Goal: Transaction & Acquisition: Purchase product/service

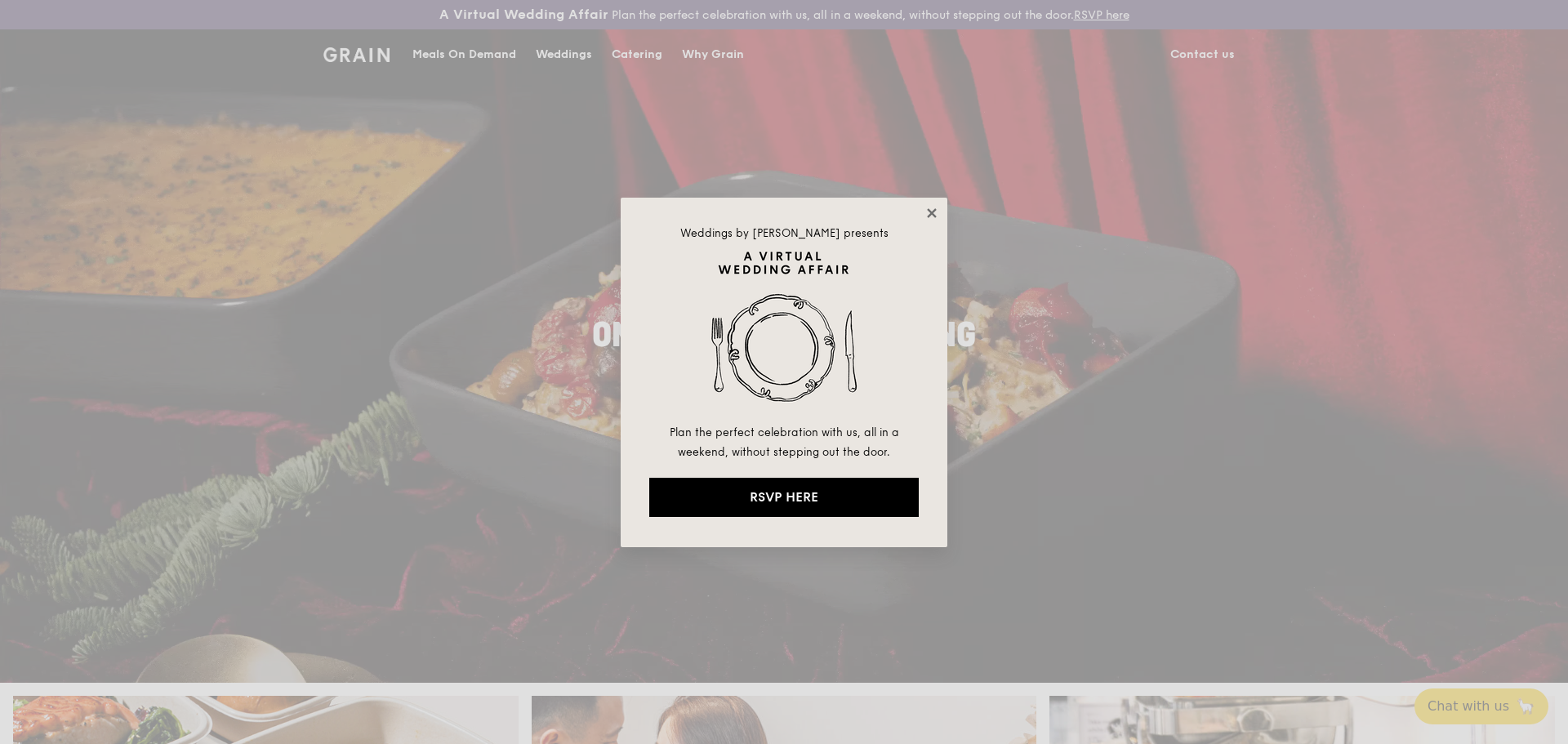
click at [932, 214] on icon at bounding box center [932, 212] width 9 height 9
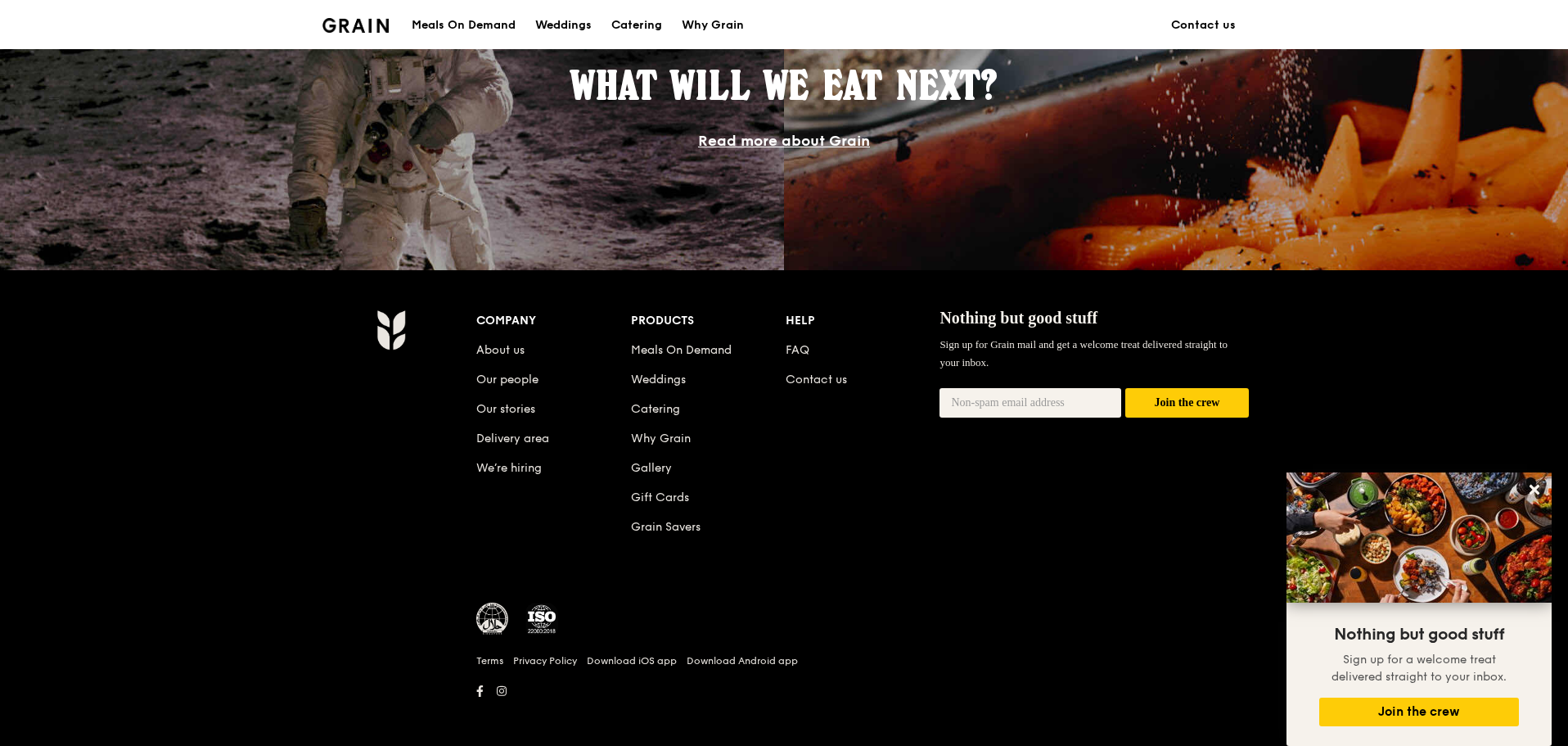
scroll to position [1514, 0]
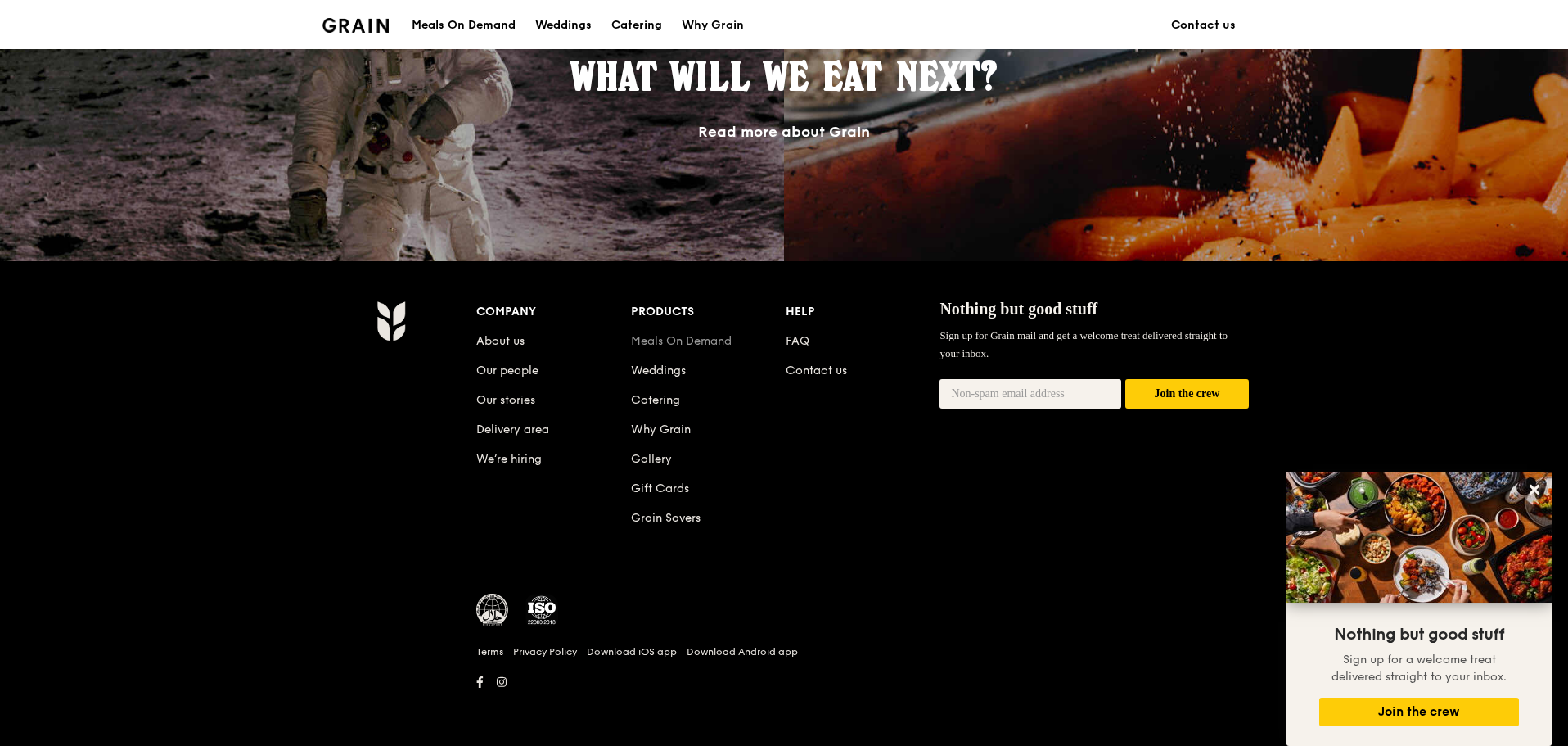
click at [684, 340] on link "Meals On Demand" at bounding box center [681, 340] width 101 height 14
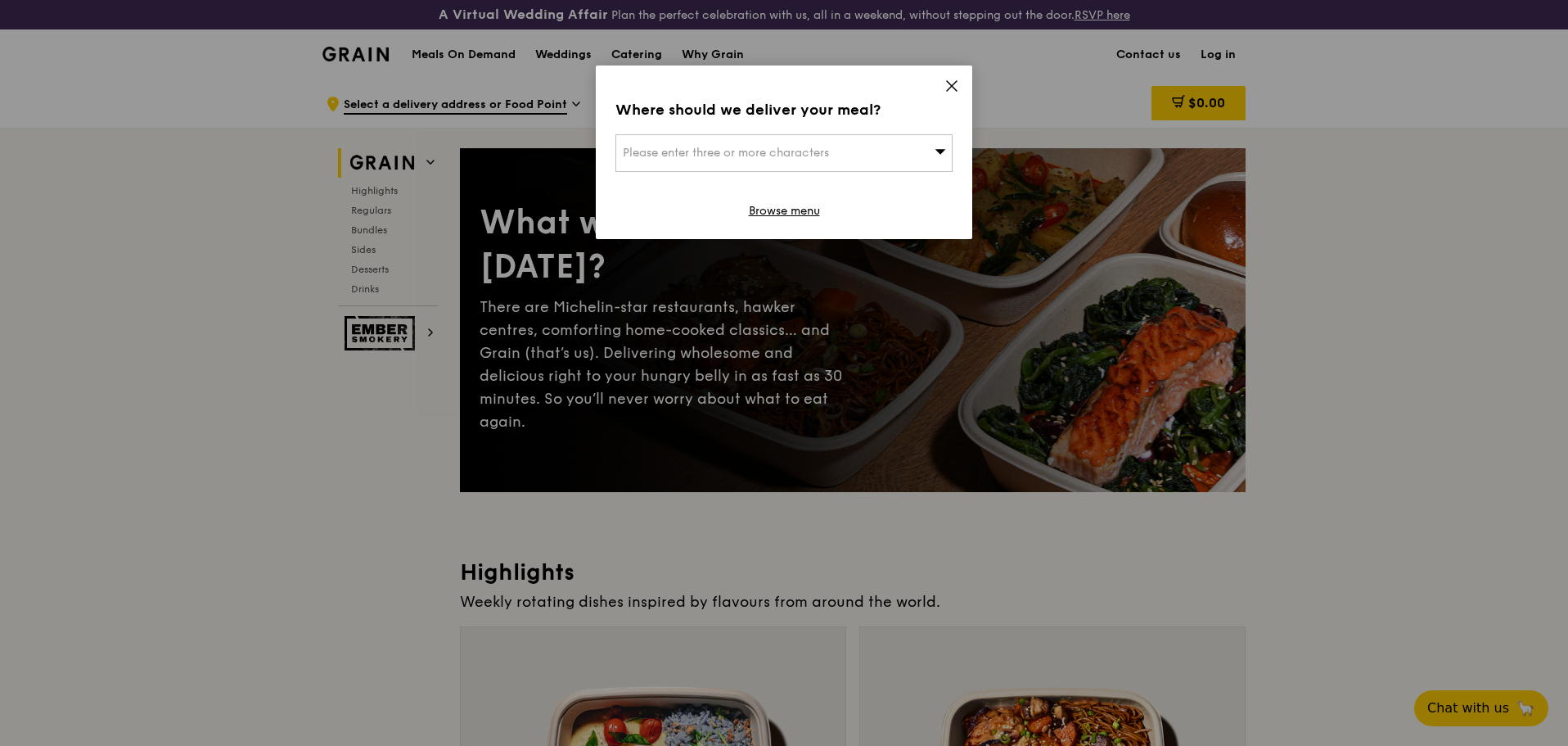
click at [862, 154] on div "Please enter three or more characters" at bounding box center [784, 153] width 337 height 38
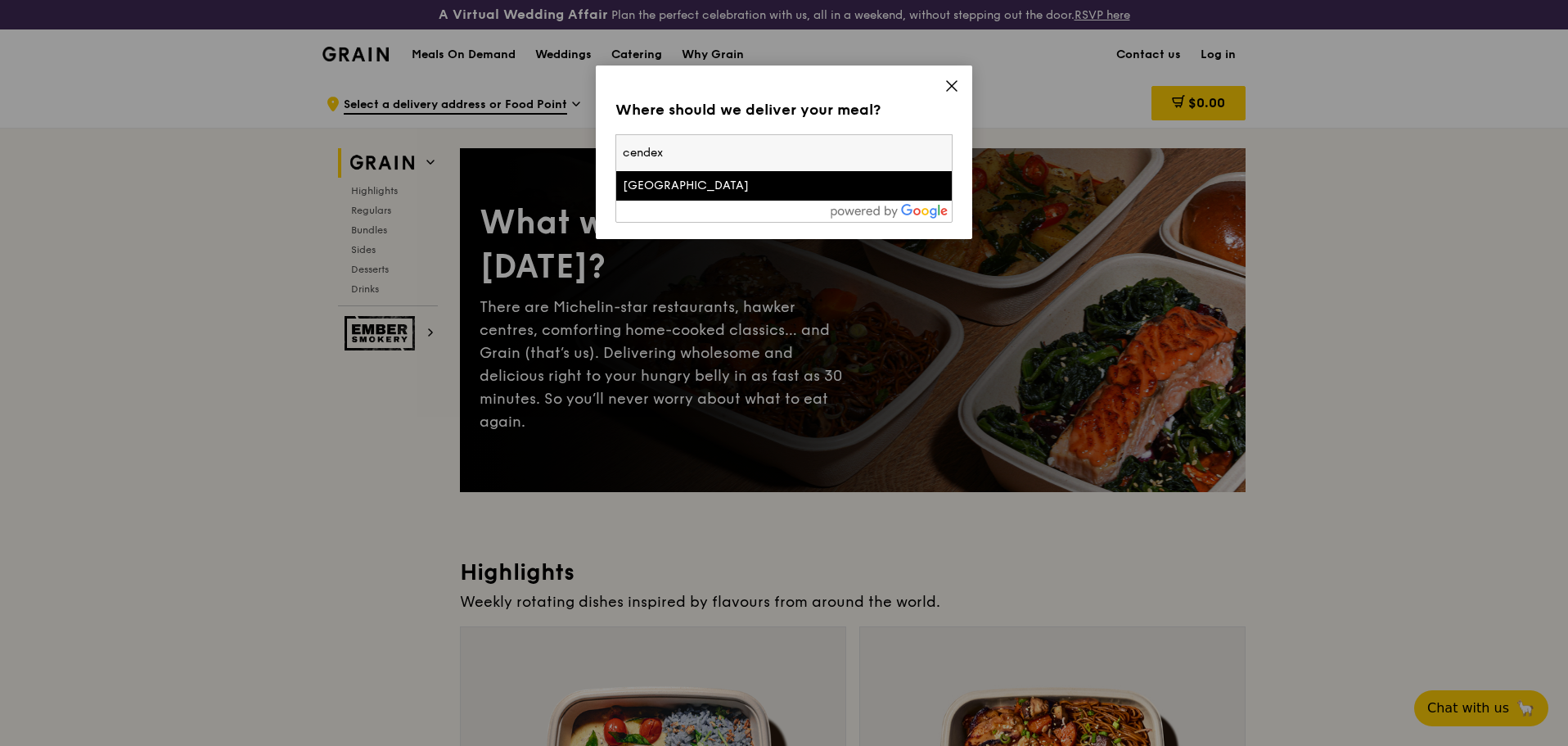
type input "cendex"
click at [709, 191] on div "Cendex Centre" at bounding box center [744, 186] width 242 height 16
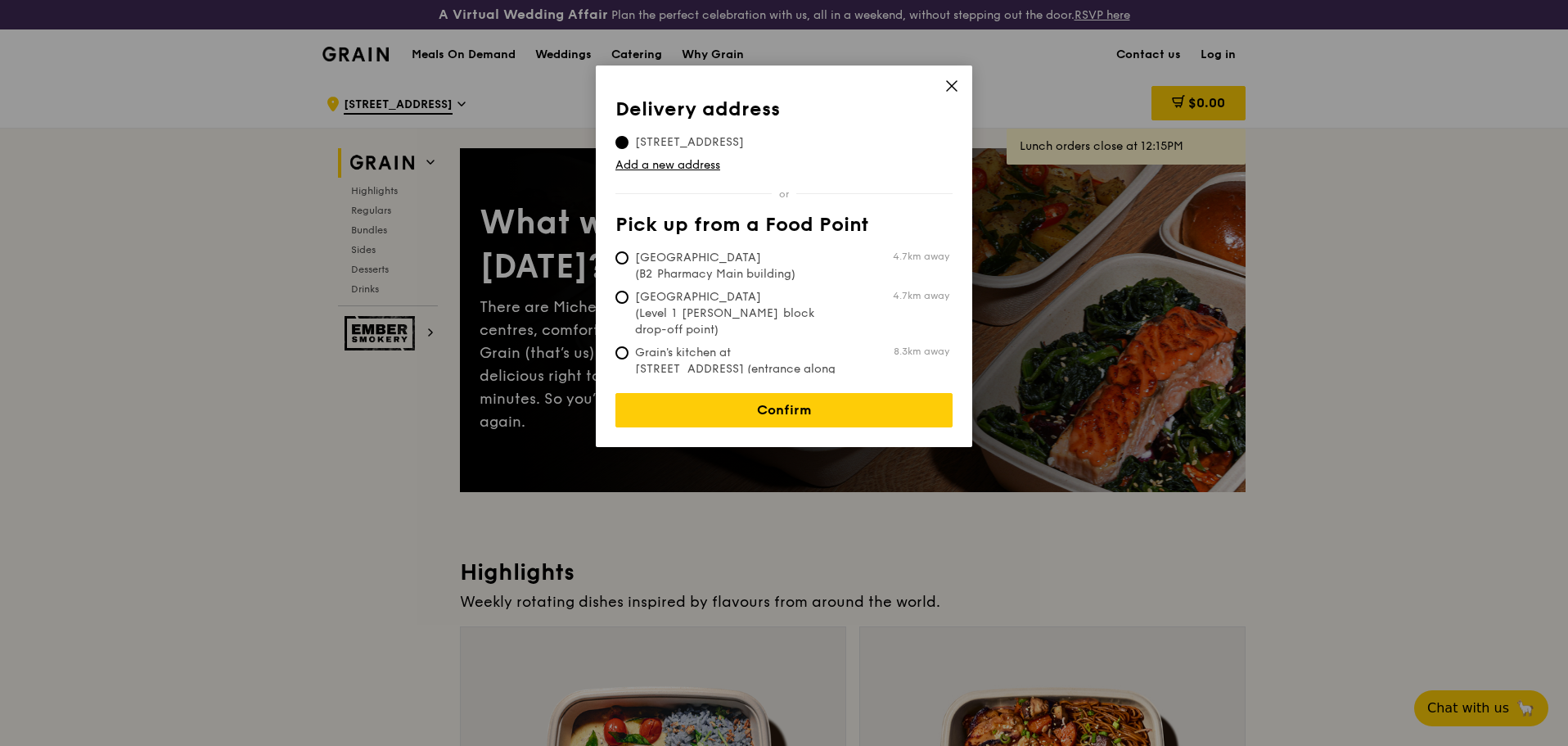
click at [952, 86] on icon at bounding box center [952, 86] width 10 height 10
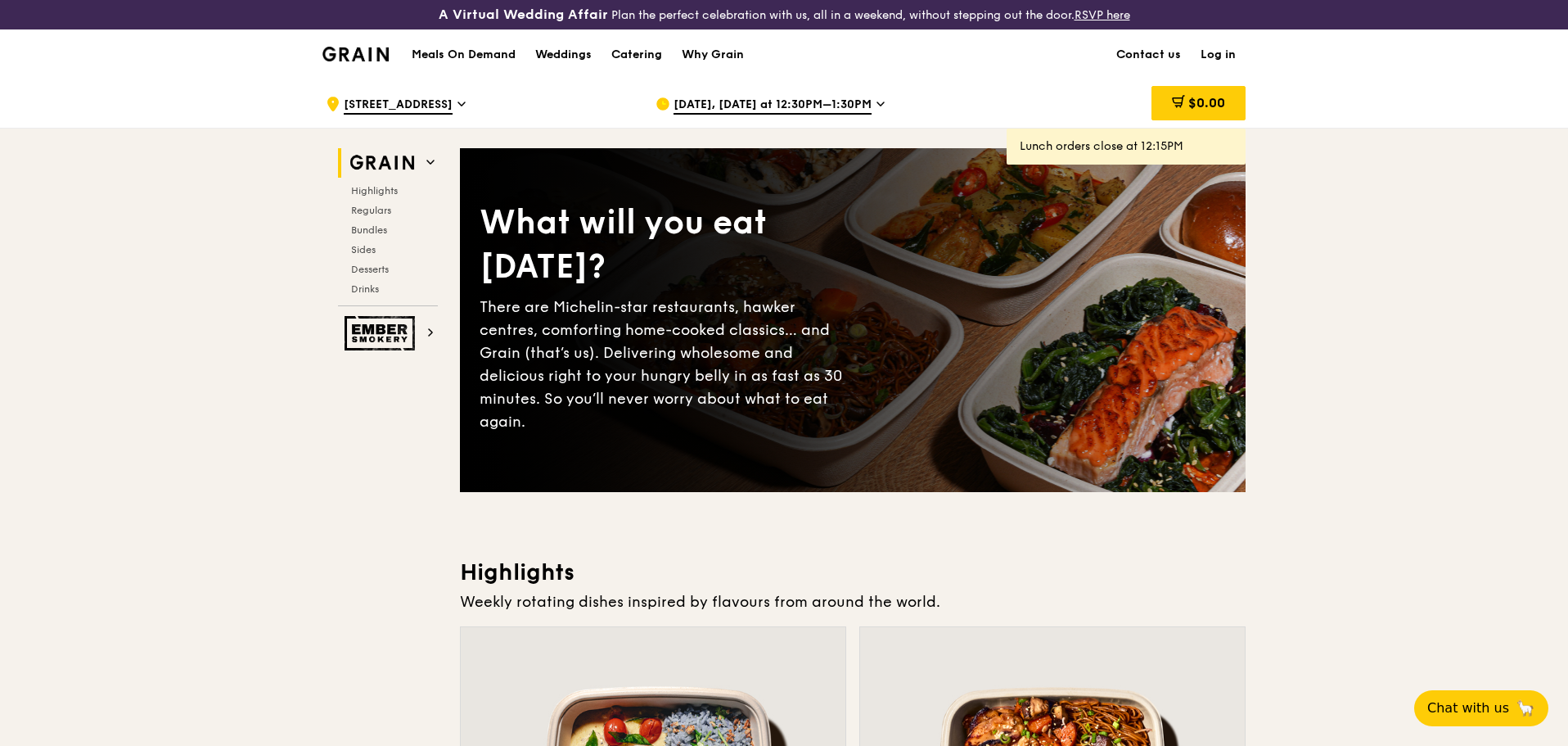
click at [425, 162] on h2 "Grain" at bounding box center [387, 163] width 100 height 30
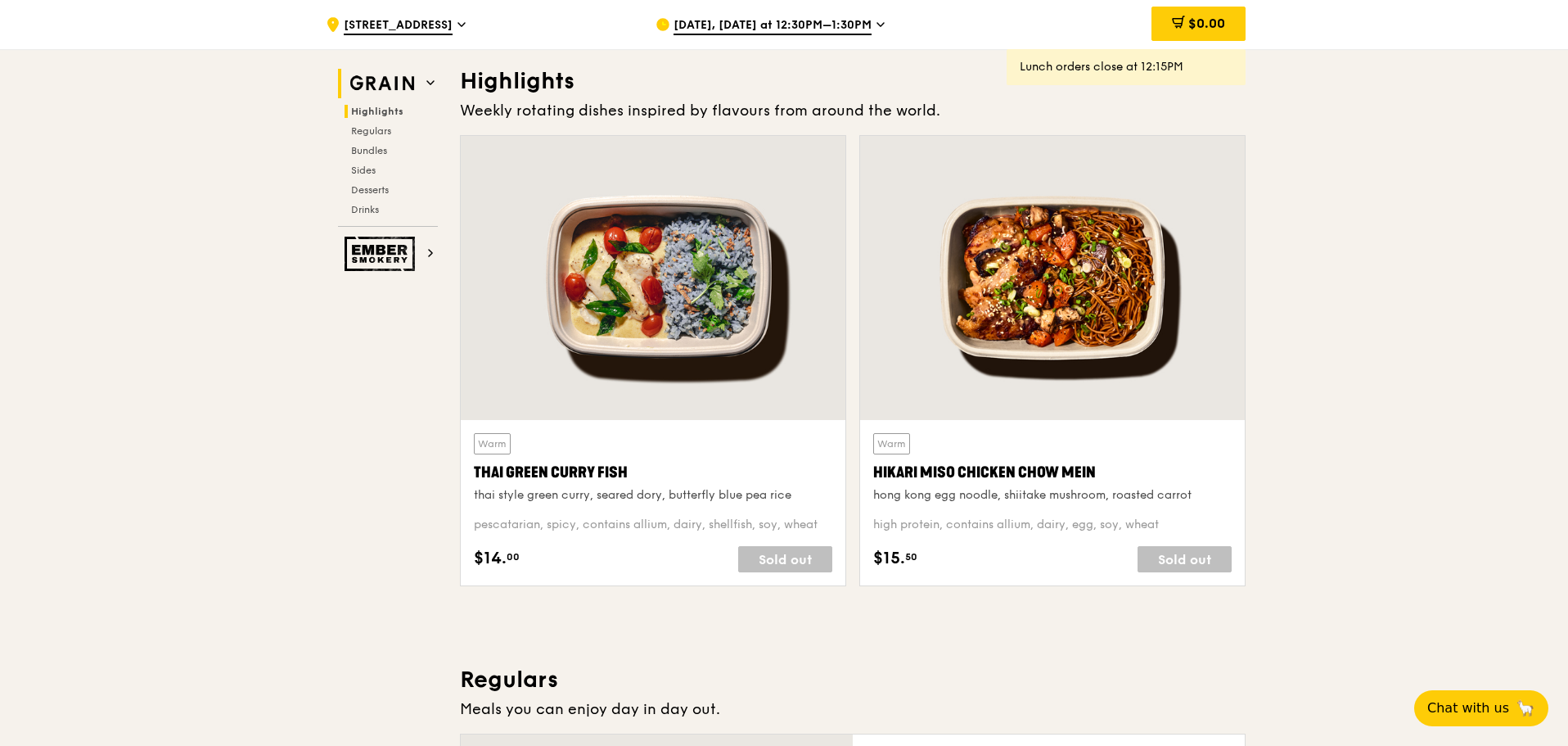
scroll to position [492, 0]
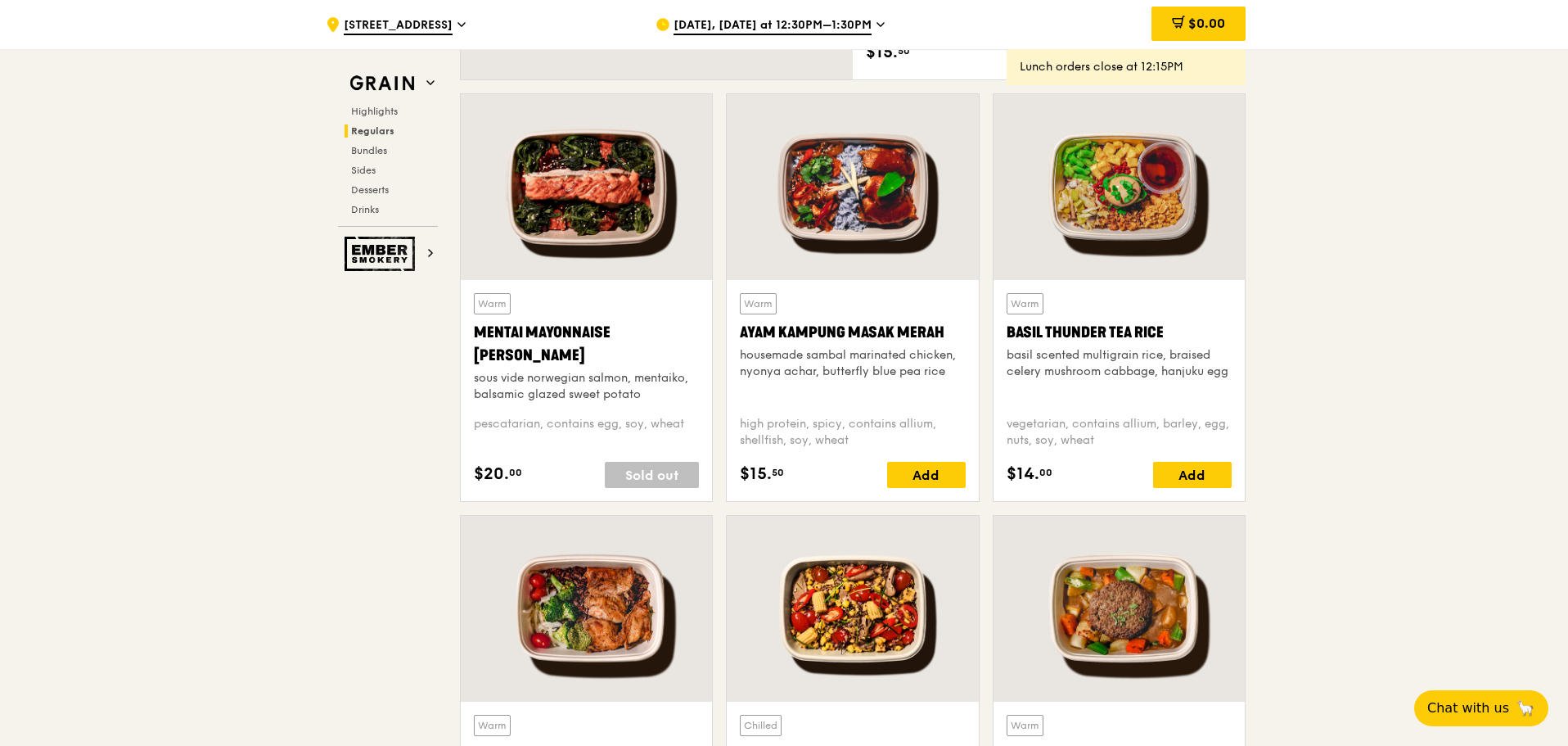
scroll to position [1558, 0]
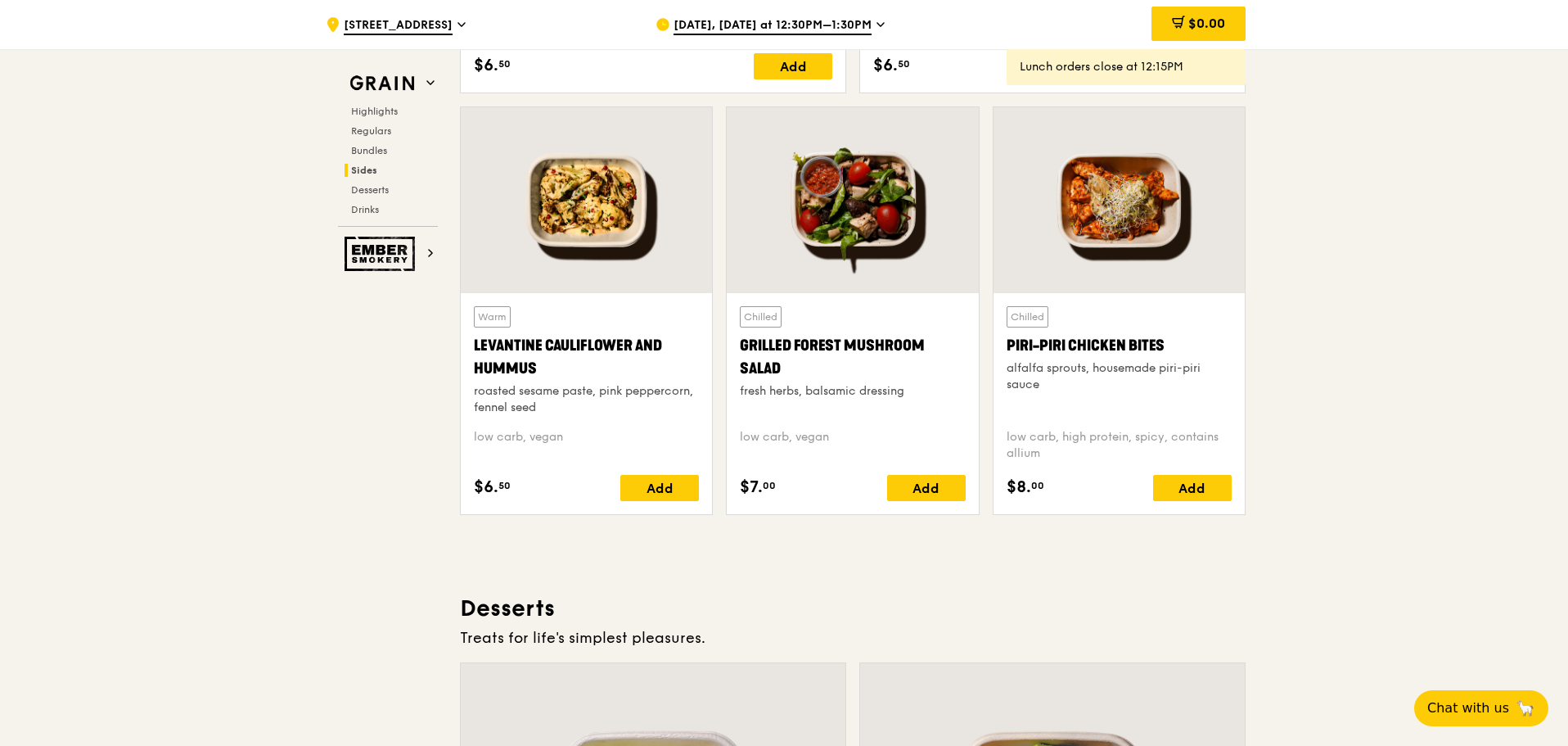
scroll to position [4155, 0]
click at [658, 487] on div "Add" at bounding box center [659, 487] width 78 height 26
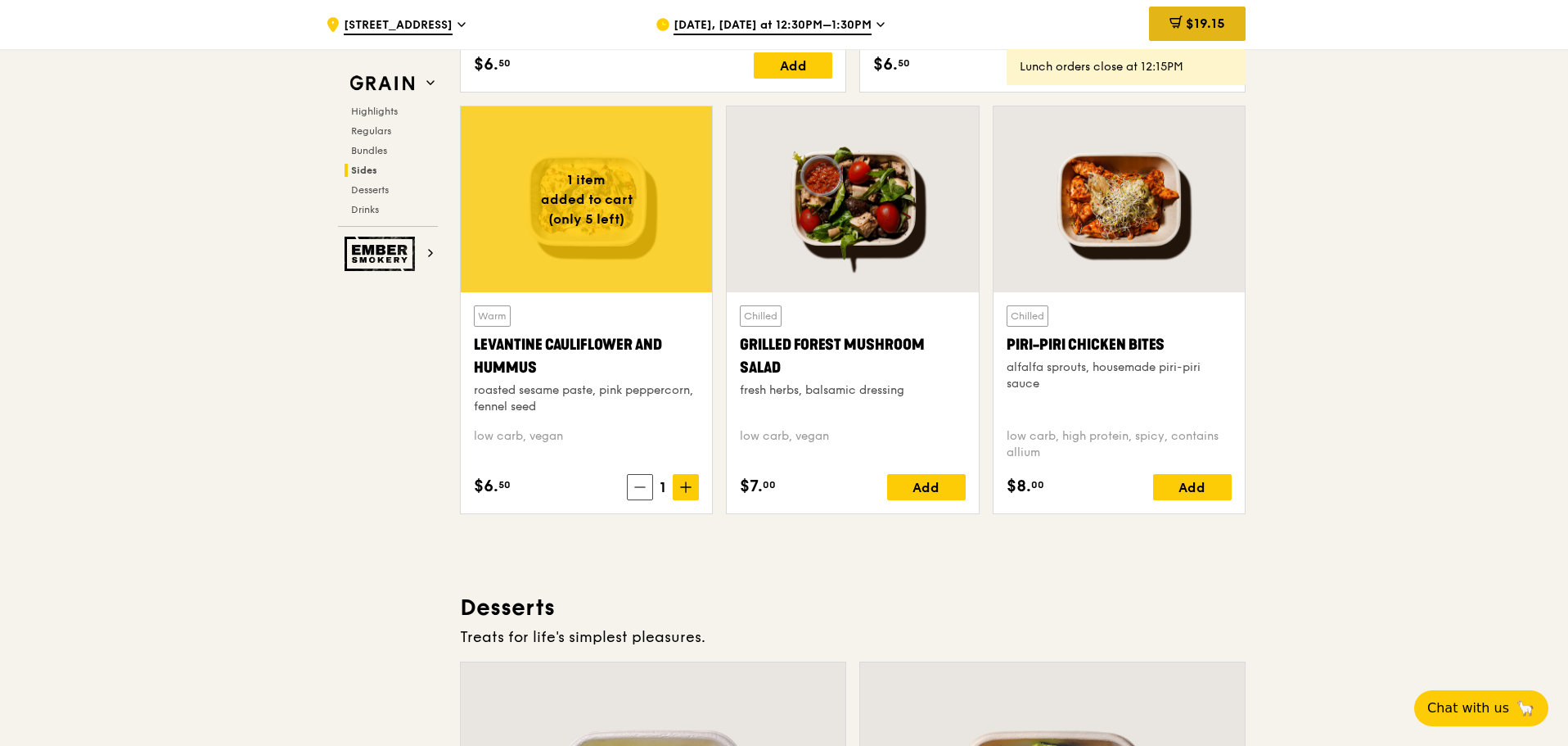
click at [1187, 21] on span "$19.15" at bounding box center [1205, 23] width 40 height 16
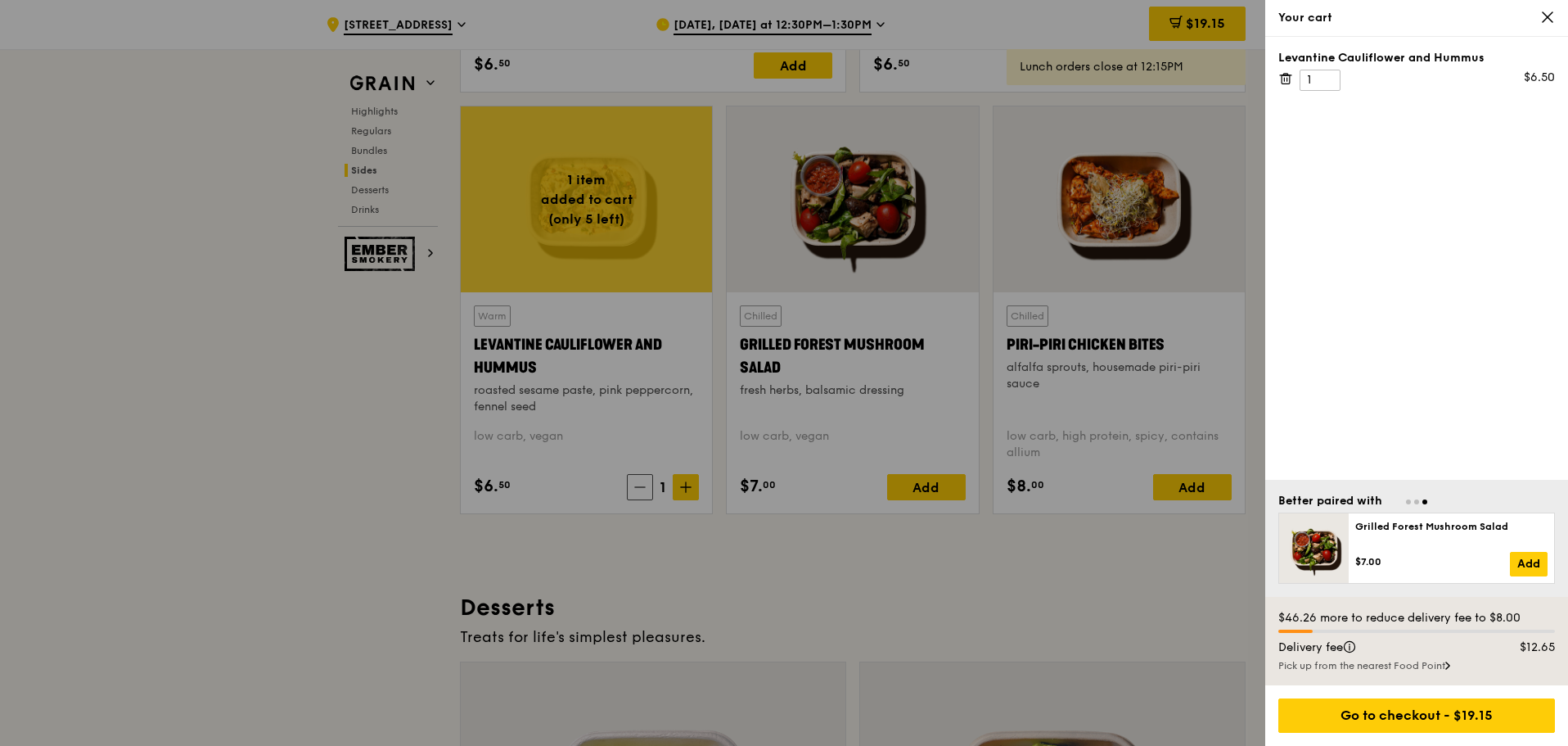
click at [1555, 18] on icon at bounding box center [1548, 17] width 15 height 15
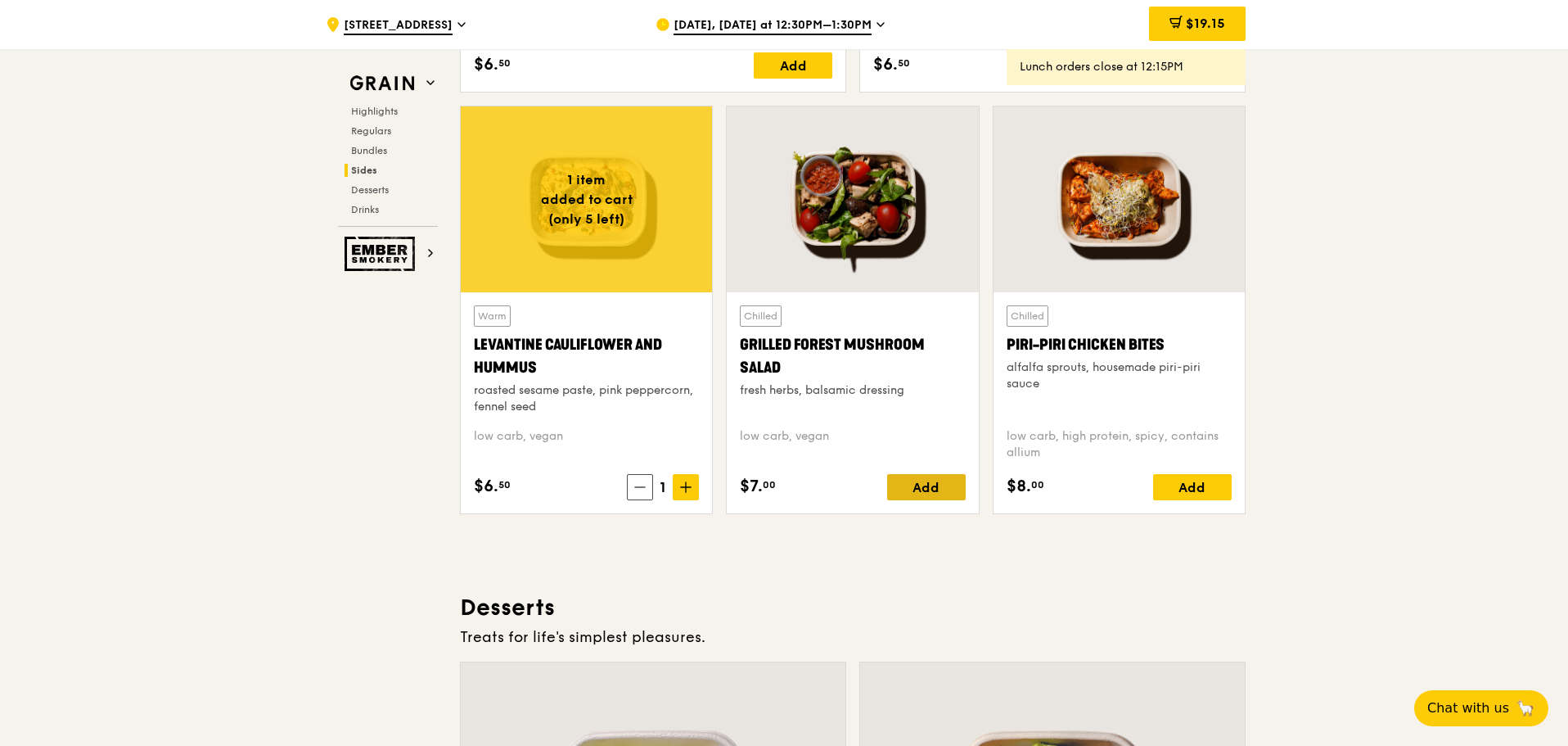
click at [936, 490] on div "Add" at bounding box center [926, 487] width 78 height 26
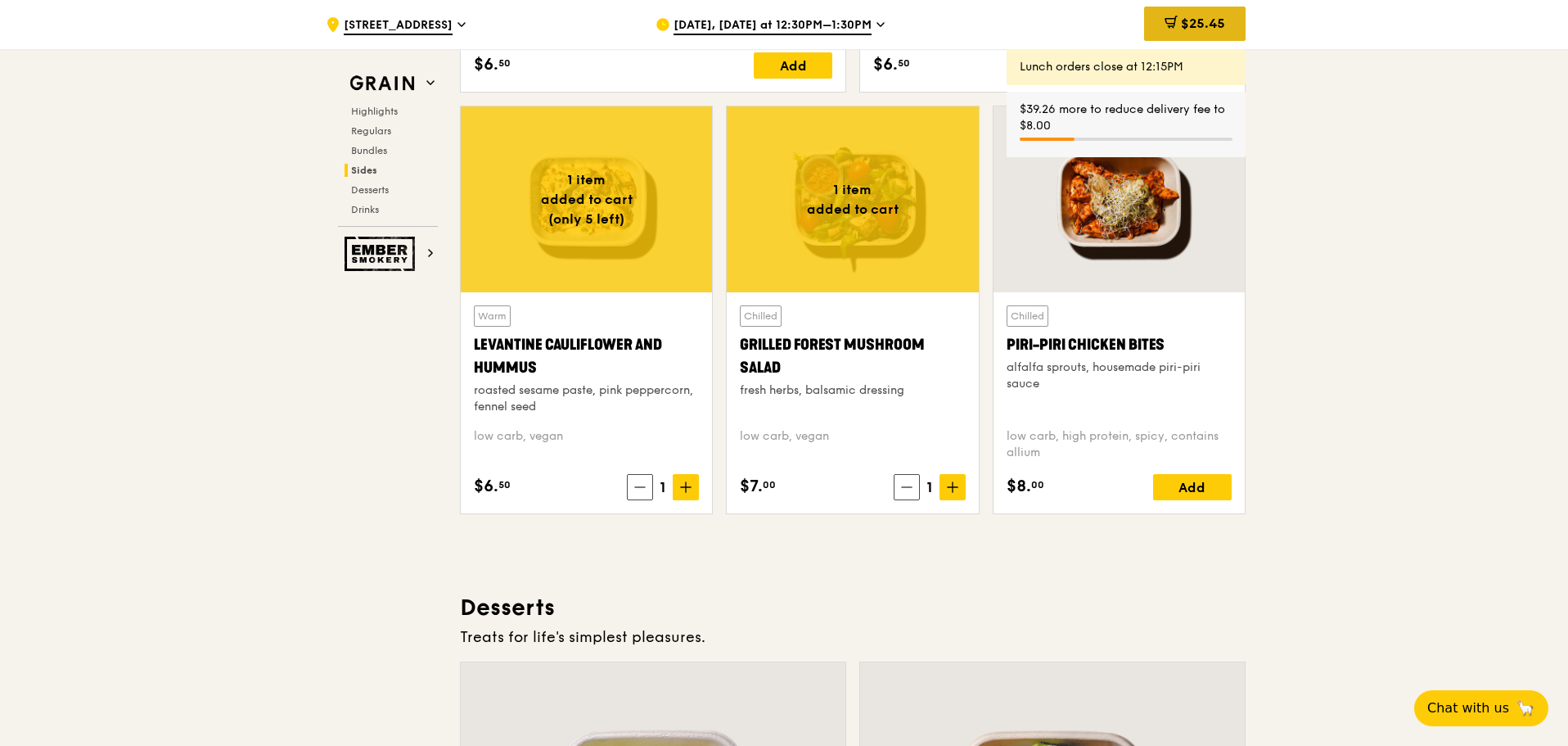
click at [1206, 25] on span "$25.45" at bounding box center [1204, 23] width 44 height 16
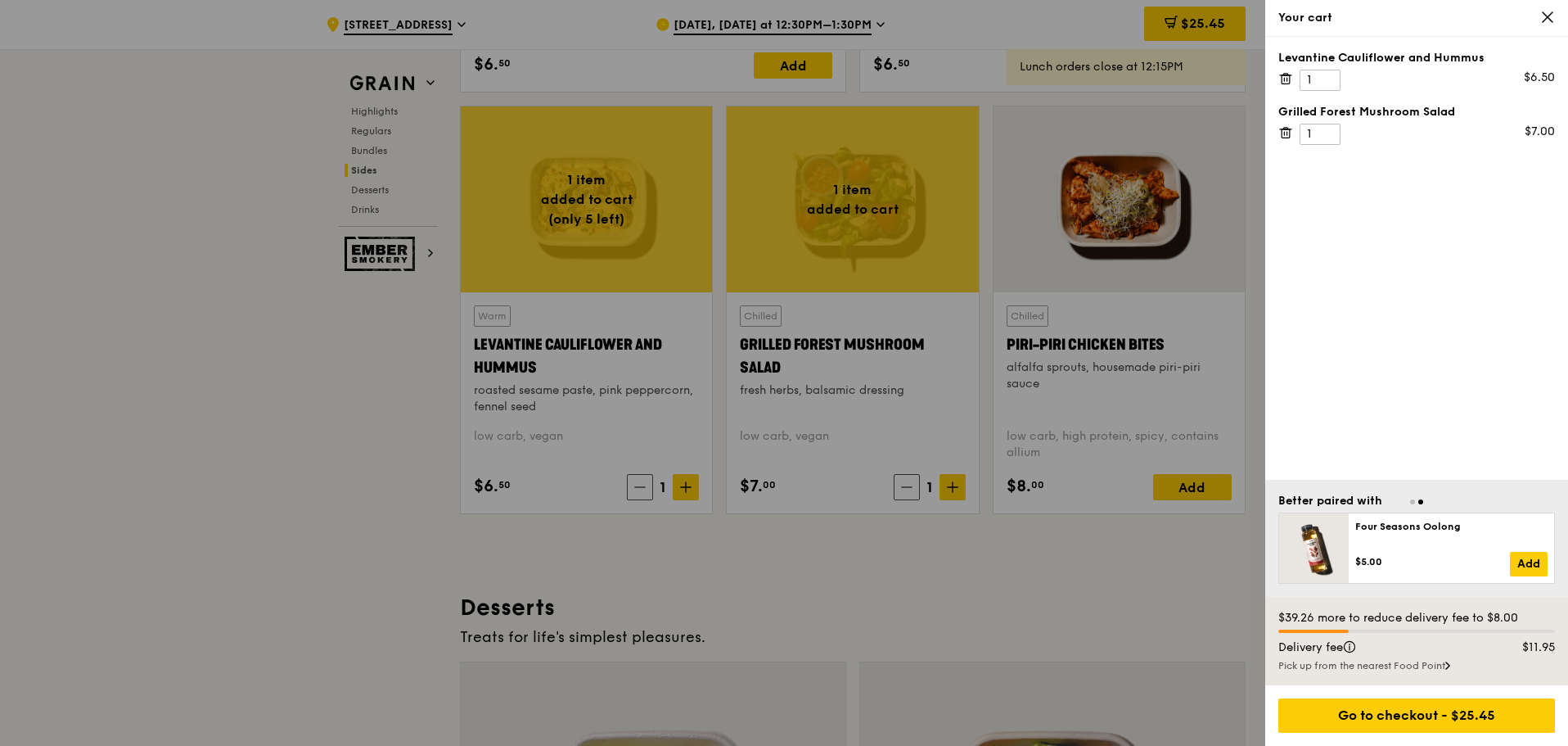
click at [1286, 134] on icon at bounding box center [1286, 133] width 15 height 15
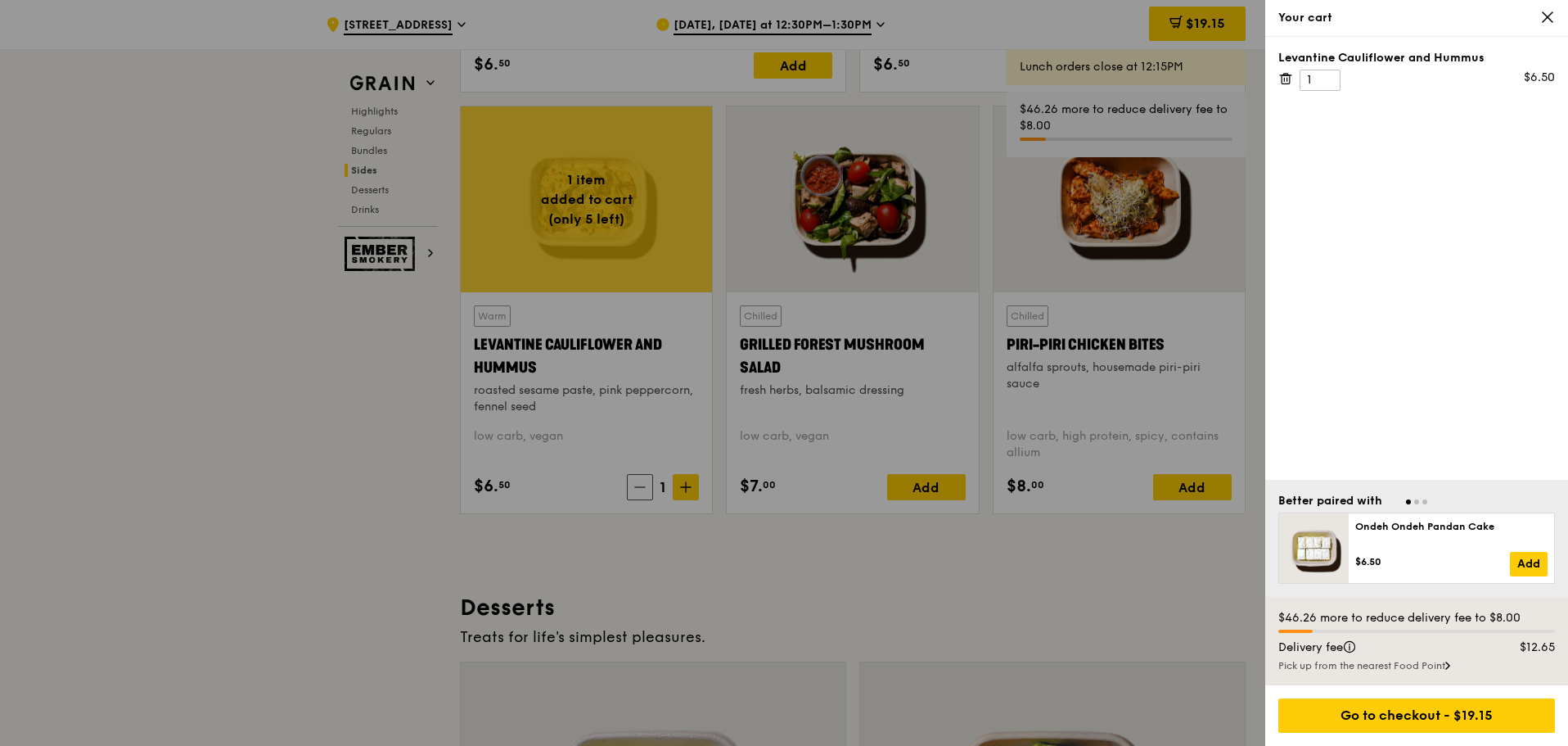
click at [1092, 381] on div at bounding box center [784, 373] width 1568 height 746
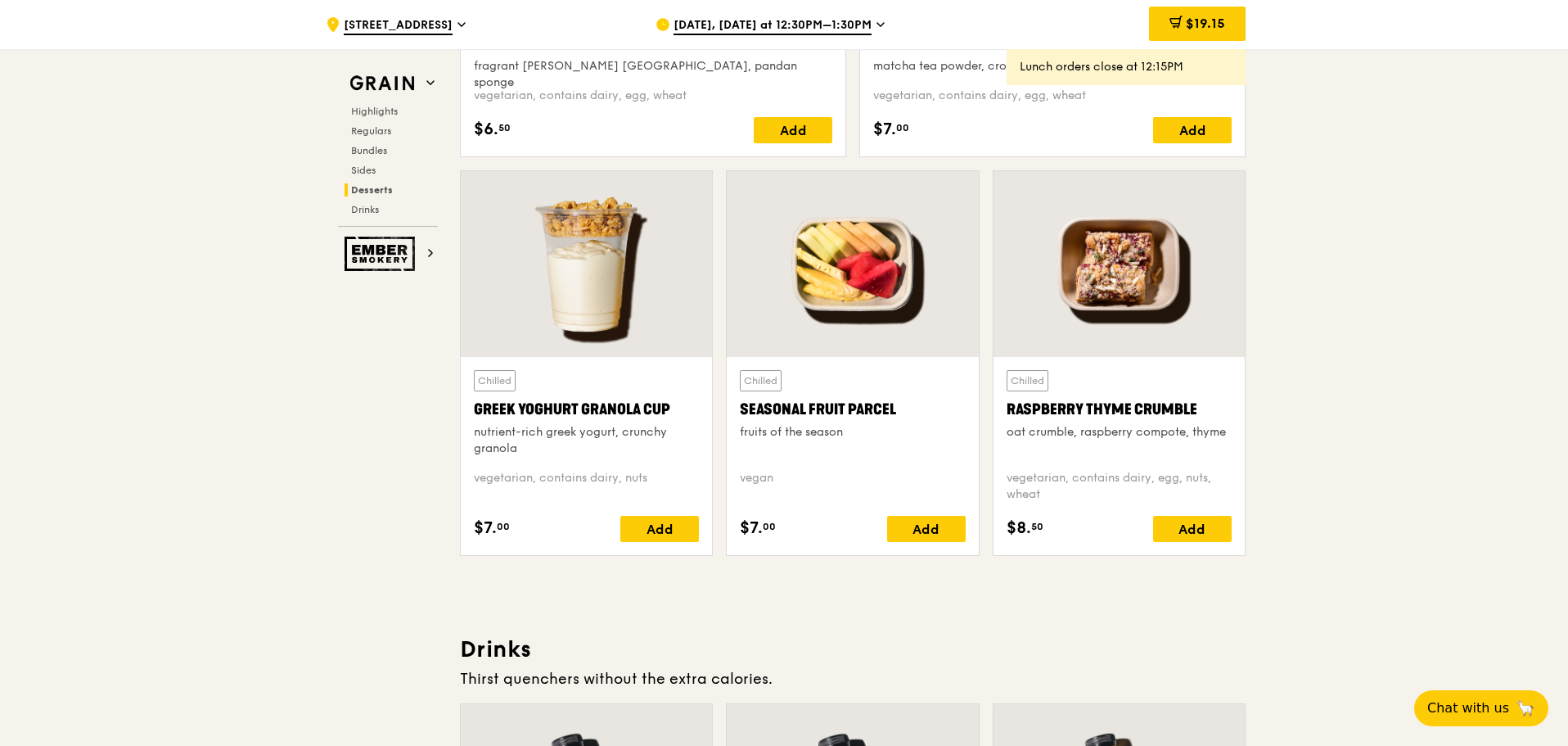
scroll to position [5111, 0]
click at [653, 526] on div "Add" at bounding box center [659, 528] width 78 height 26
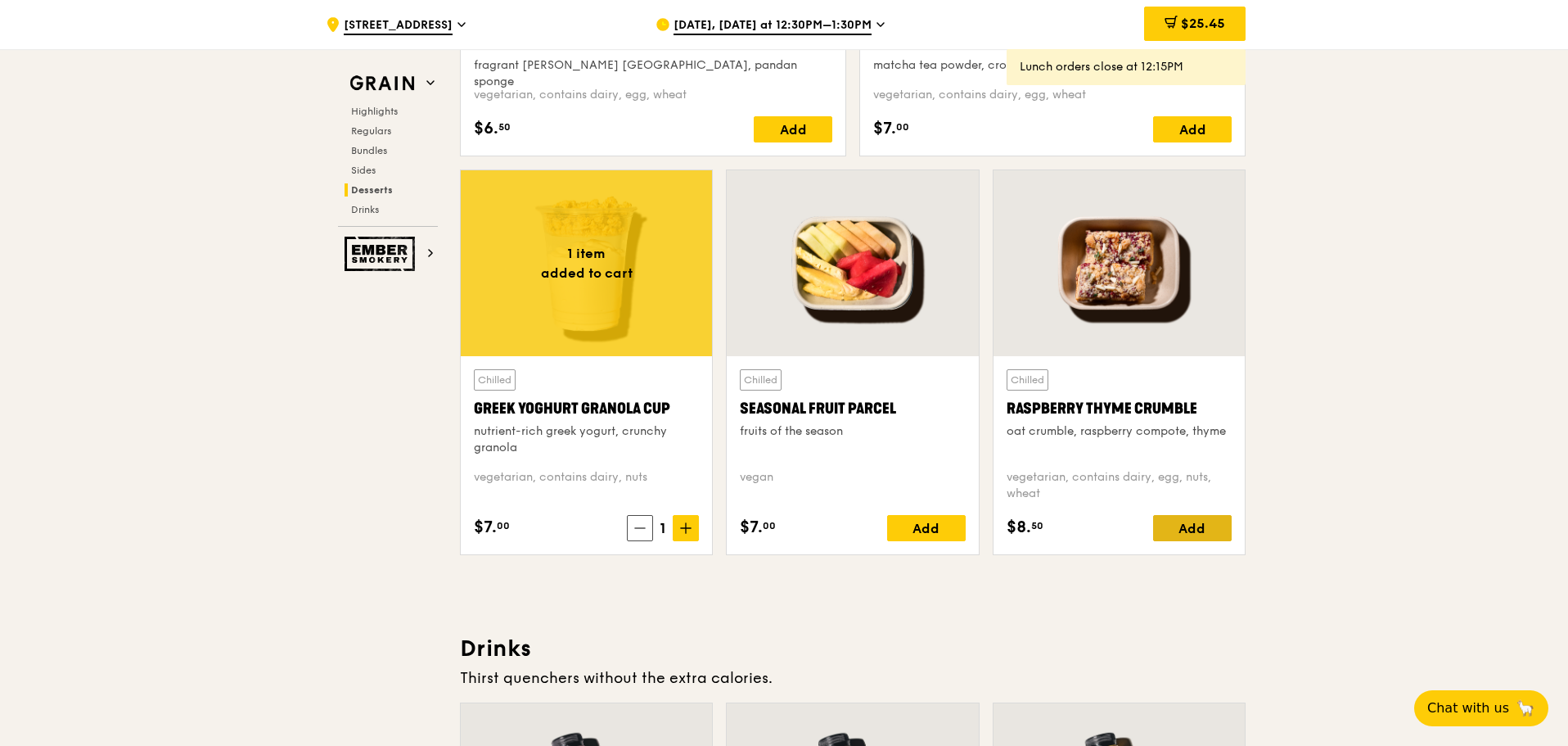
click at [1201, 523] on div "Add" at bounding box center [1192, 528] width 78 height 26
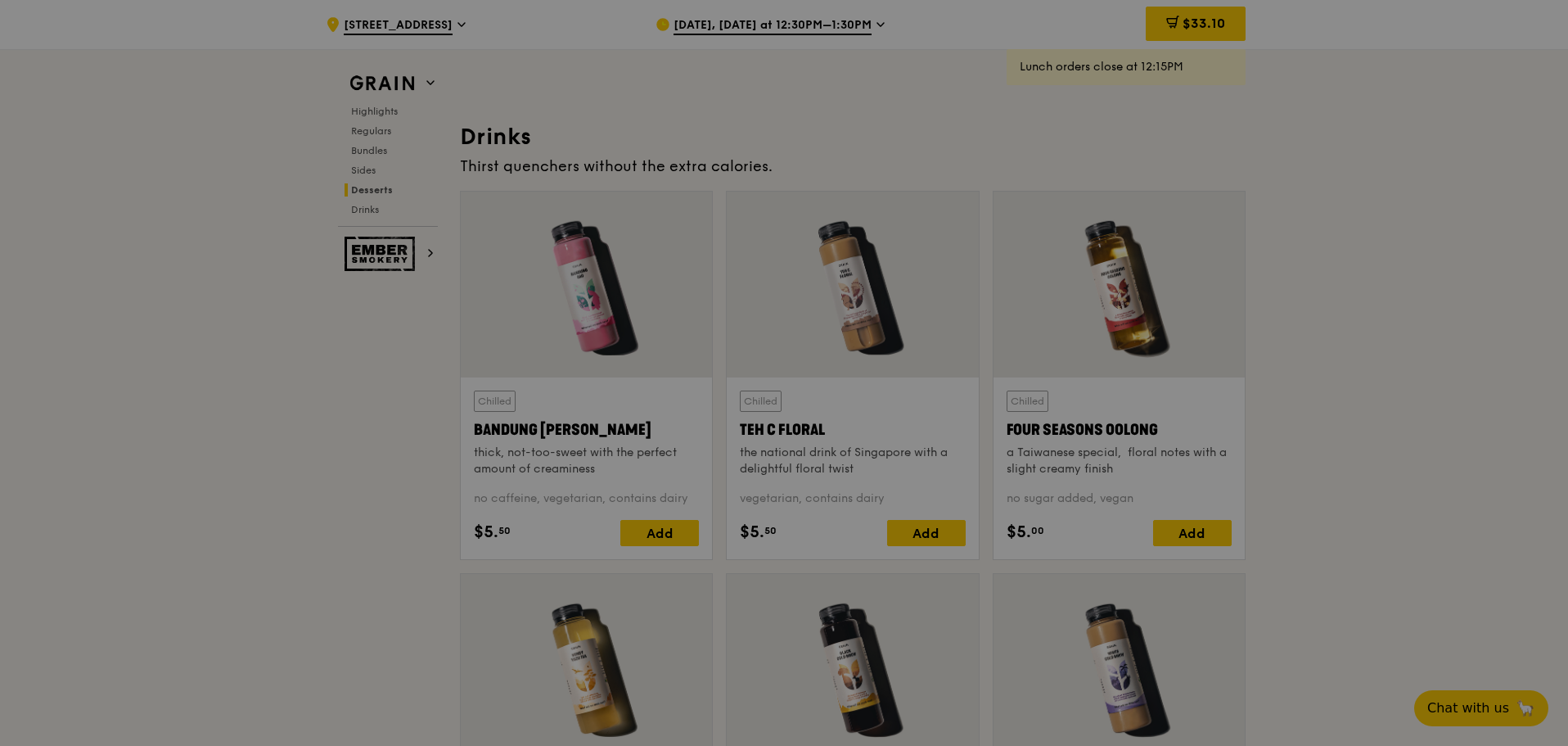
scroll to position [5623, 0]
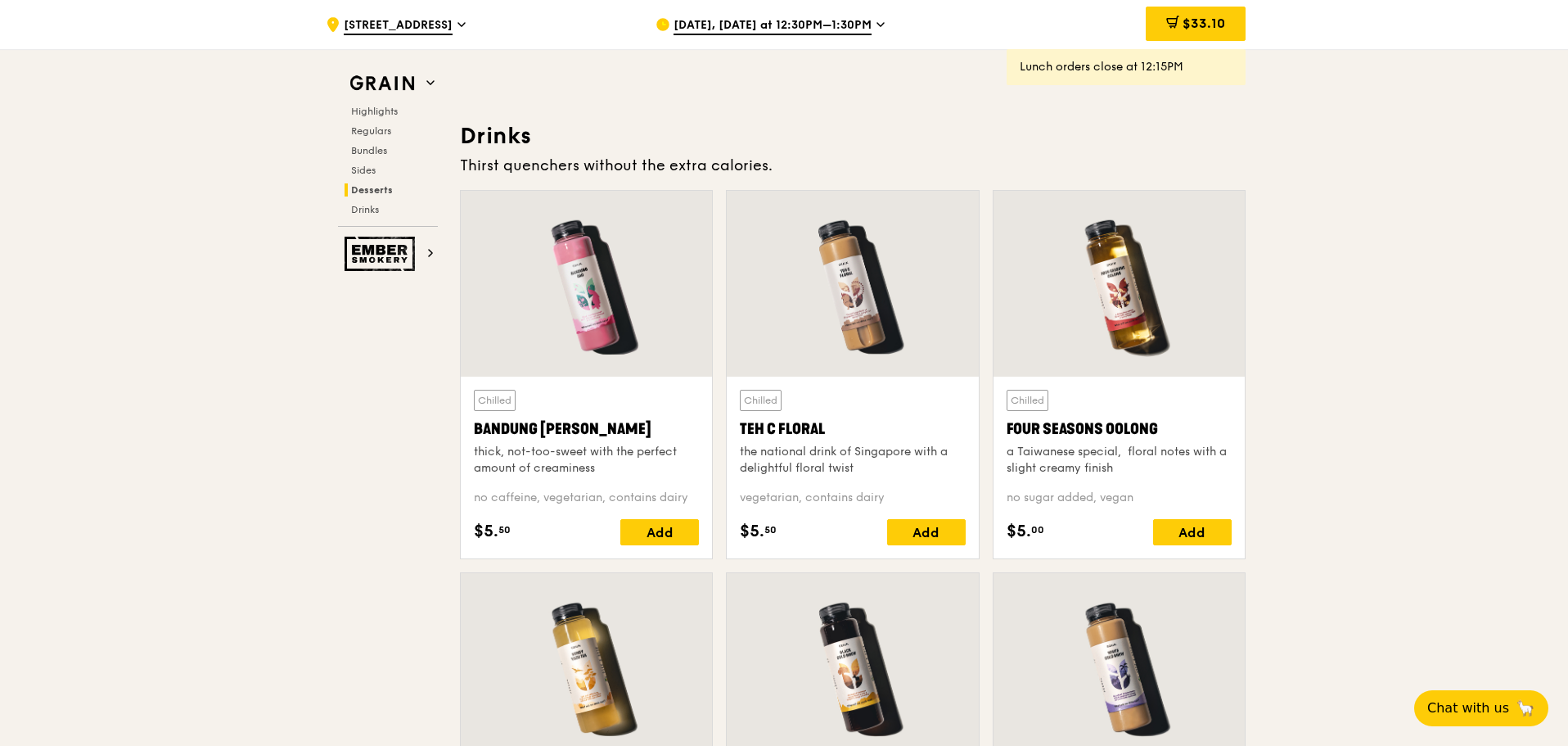
click at [844, 19] on span "Oct 8, Today at 12:30PM–1:30PM" at bounding box center [773, 26] width 198 height 18
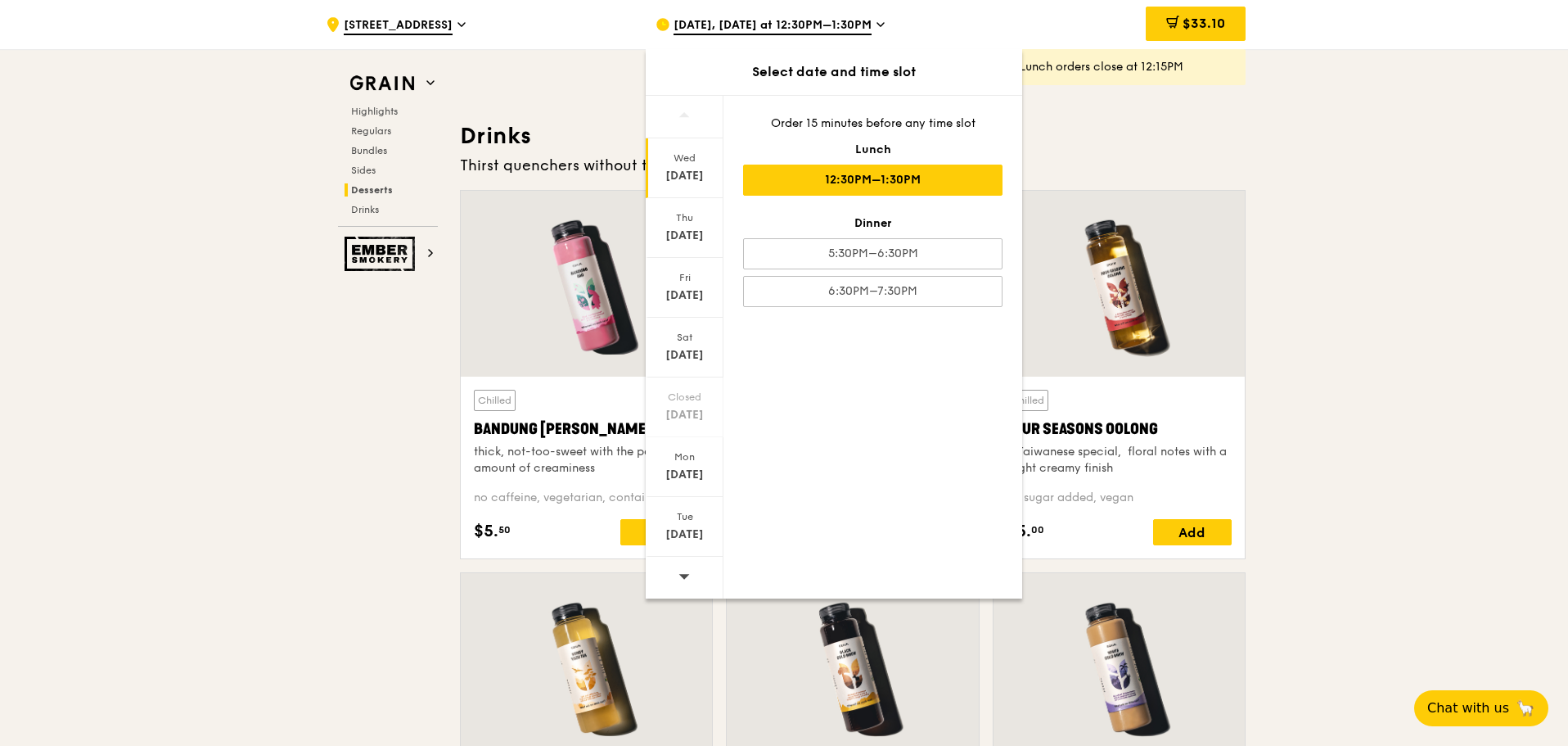
click at [452, 32] on span "120 Lower Delta Road" at bounding box center [398, 26] width 109 height 18
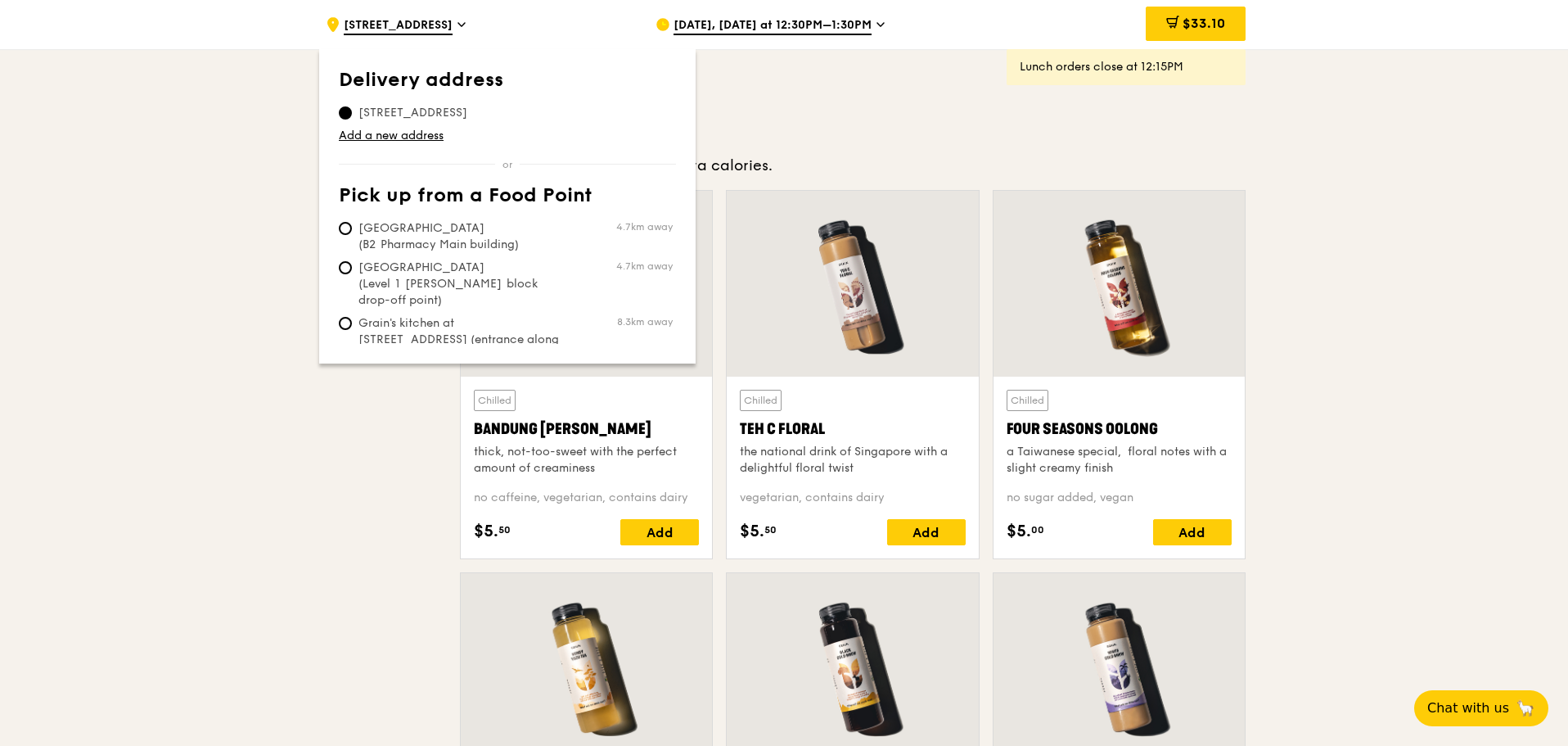
click at [407, 21] on span "120 Lower Delta Road" at bounding box center [398, 26] width 109 height 18
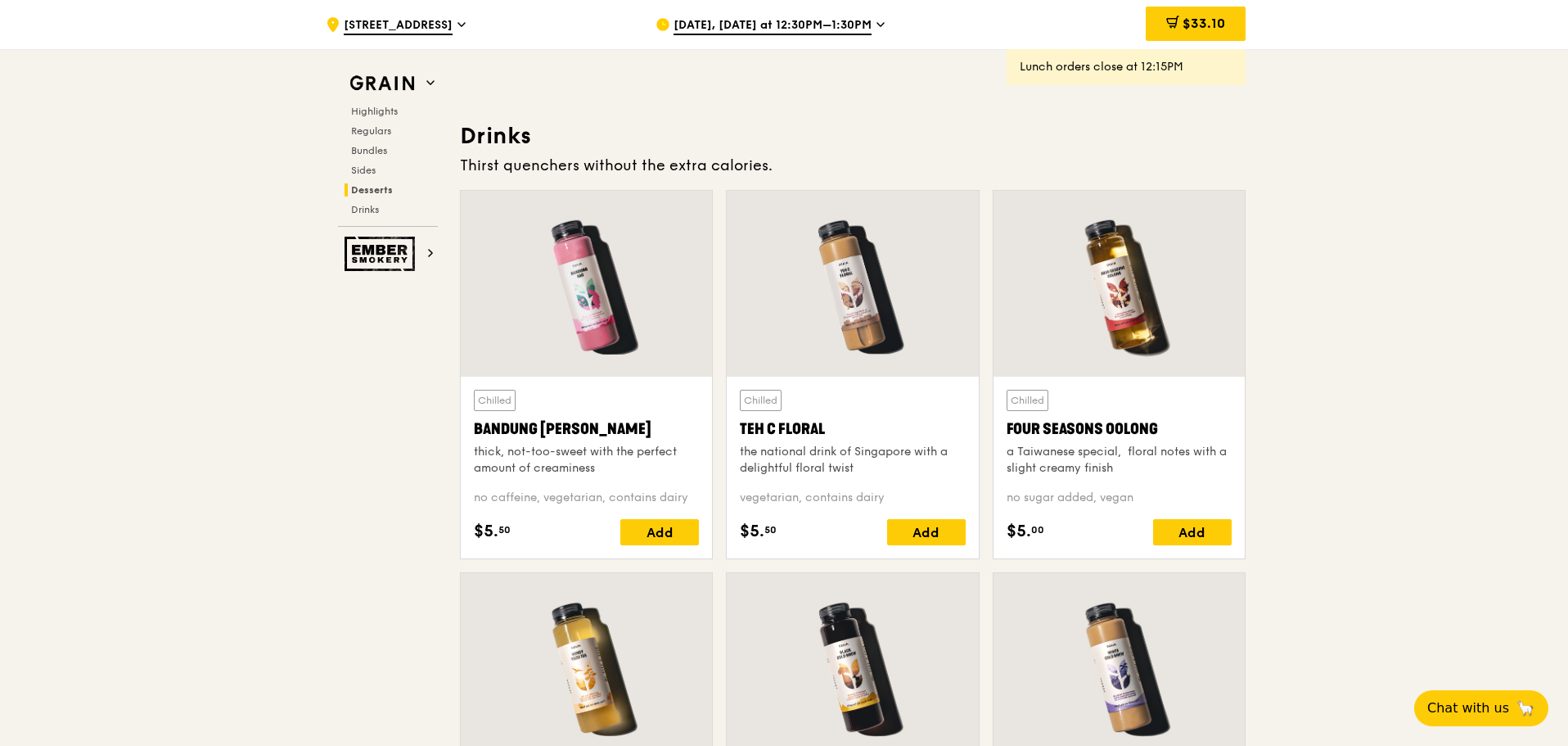
click at [415, 21] on span "120 Lower Delta Road" at bounding box center [398, 26] width 109 height 18
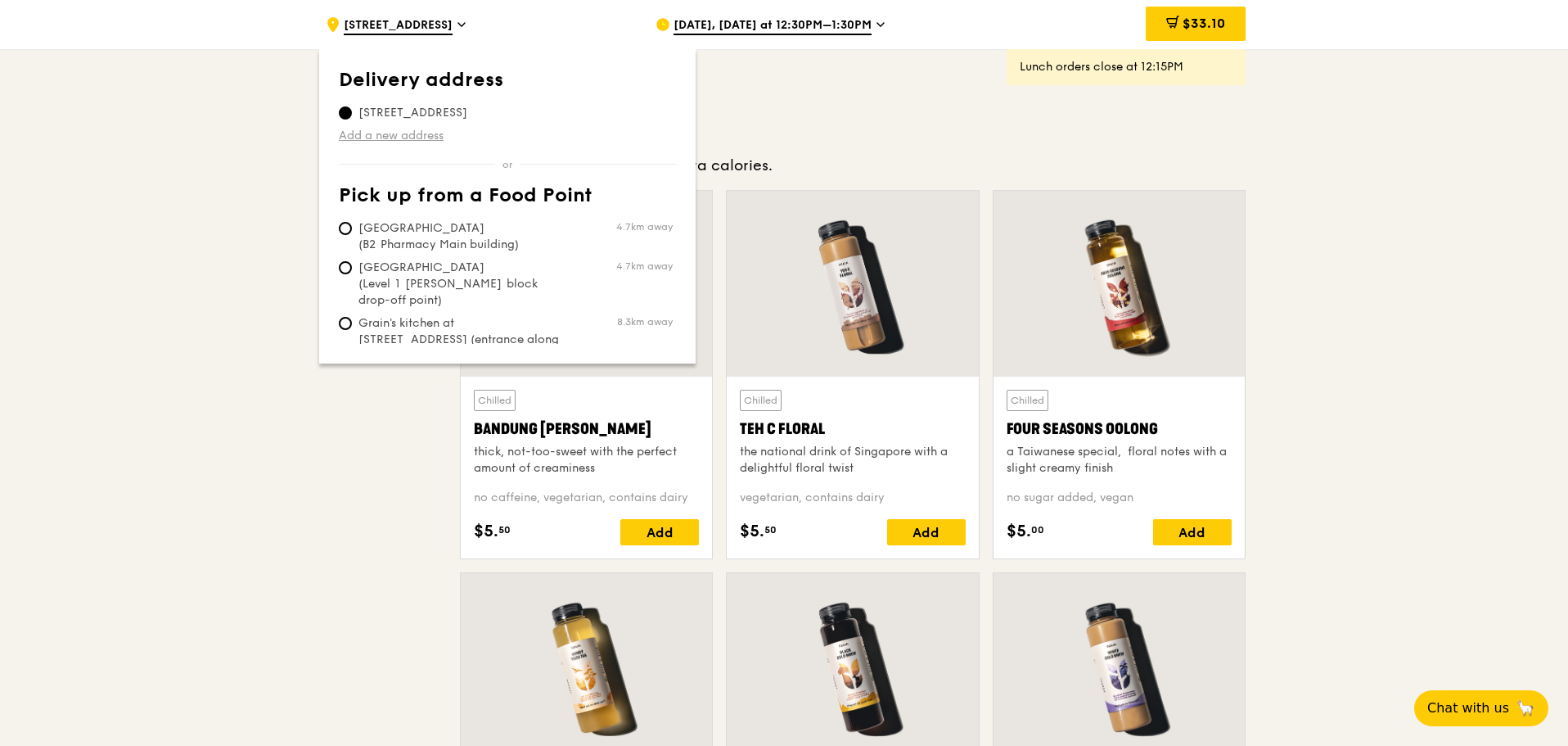
click at [386, 134] on link "Add a new address" at bounding box center [507, 136] width 337 height 16
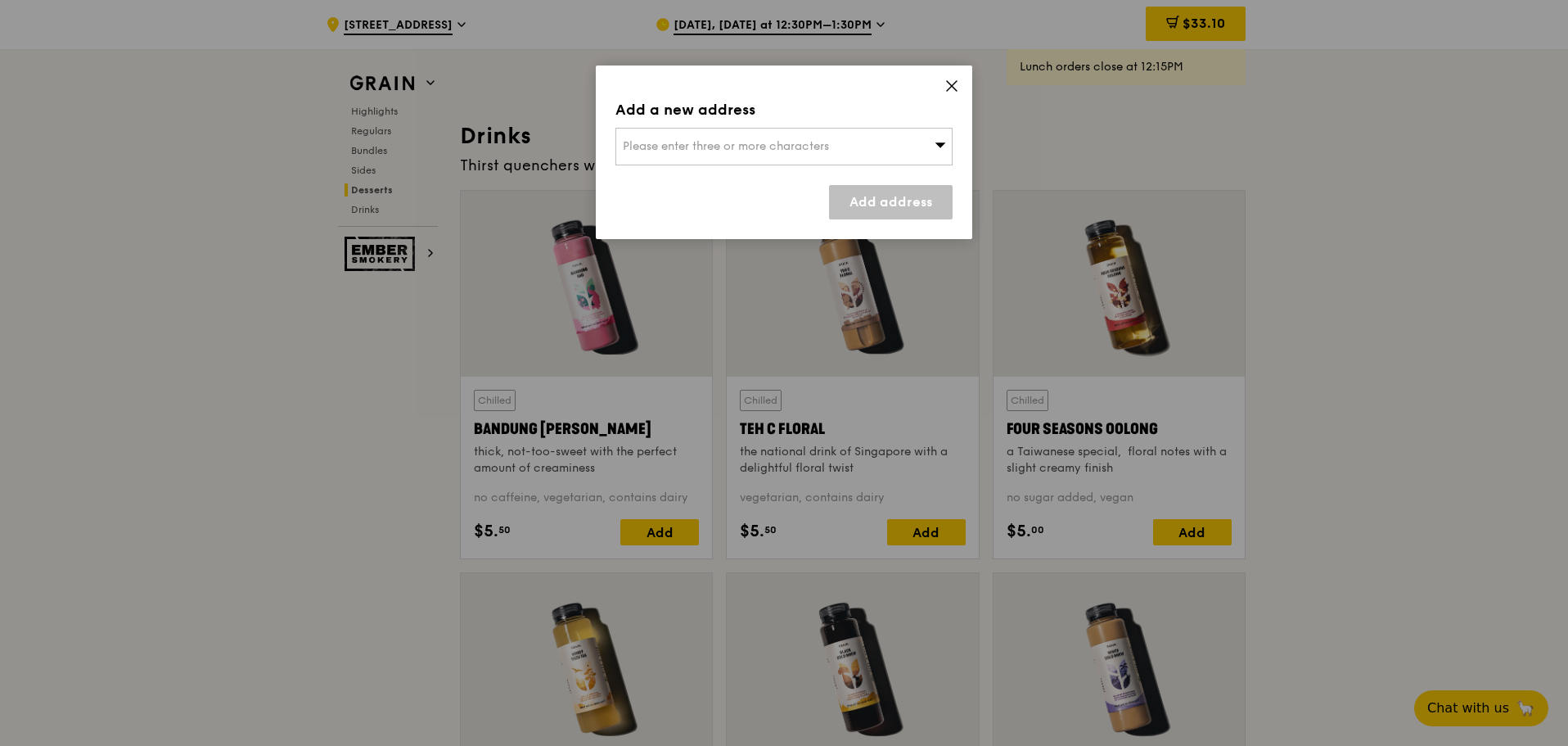
click at [823, 151] on span "Please enter three or more characters" at bounding box center [726, 146] width 206 height 14
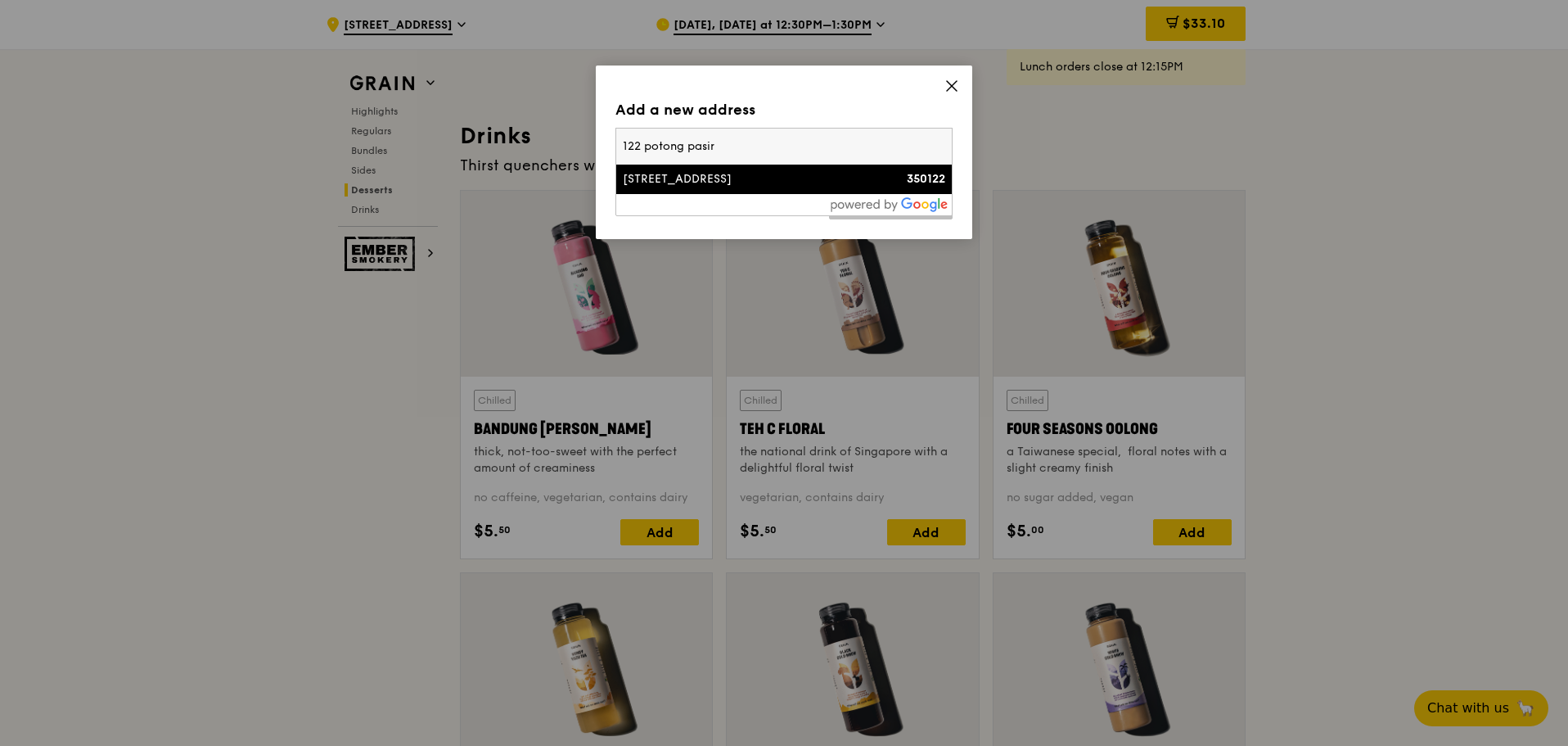
type input "122 potong pasir"
click at [739, 172] on div "122 Potong Pasir Avenue 1" at bounding box center [744, 180] width 242 height 16
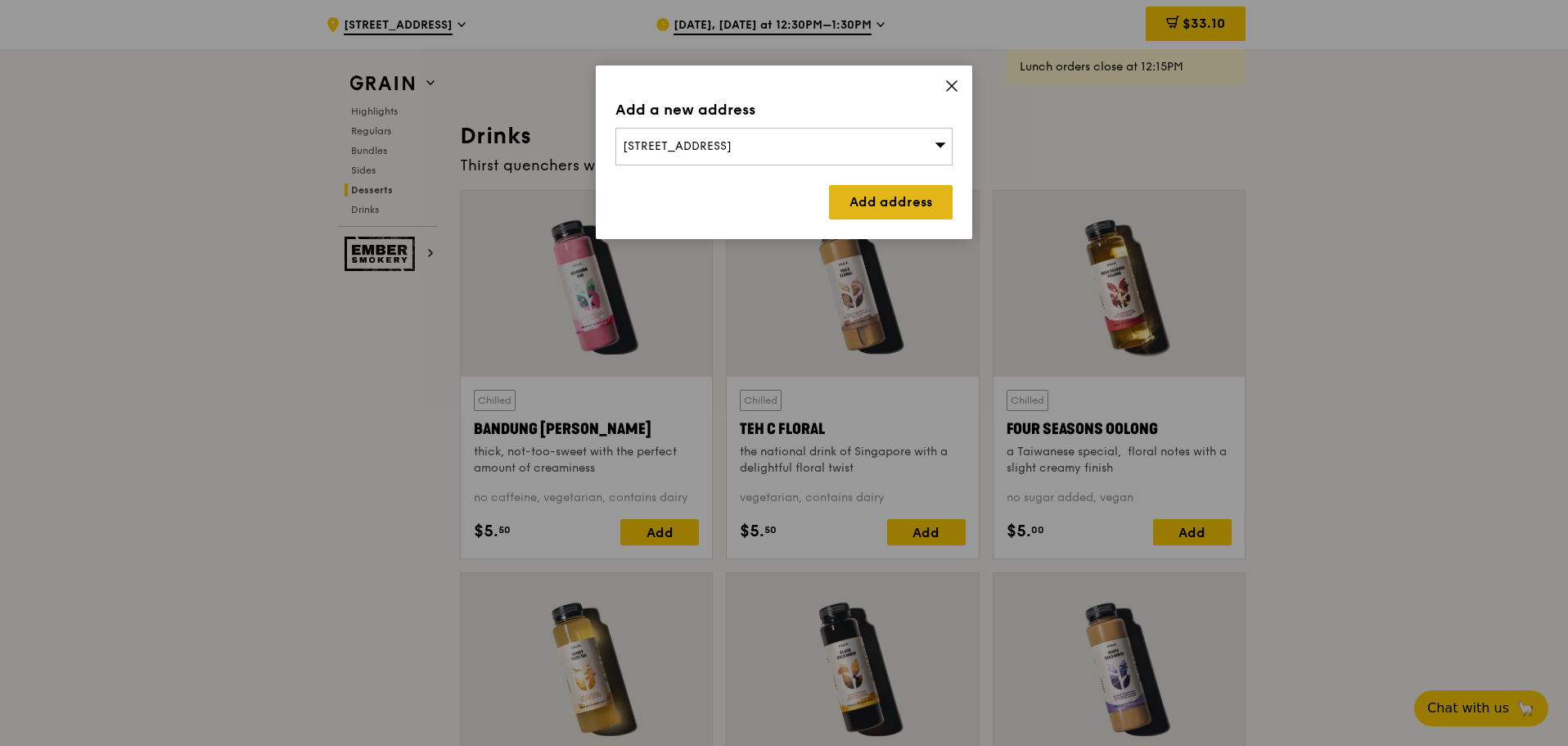
click at [864, 204] on link "Add address" at bounding box center [891, 203] width 124 height 35
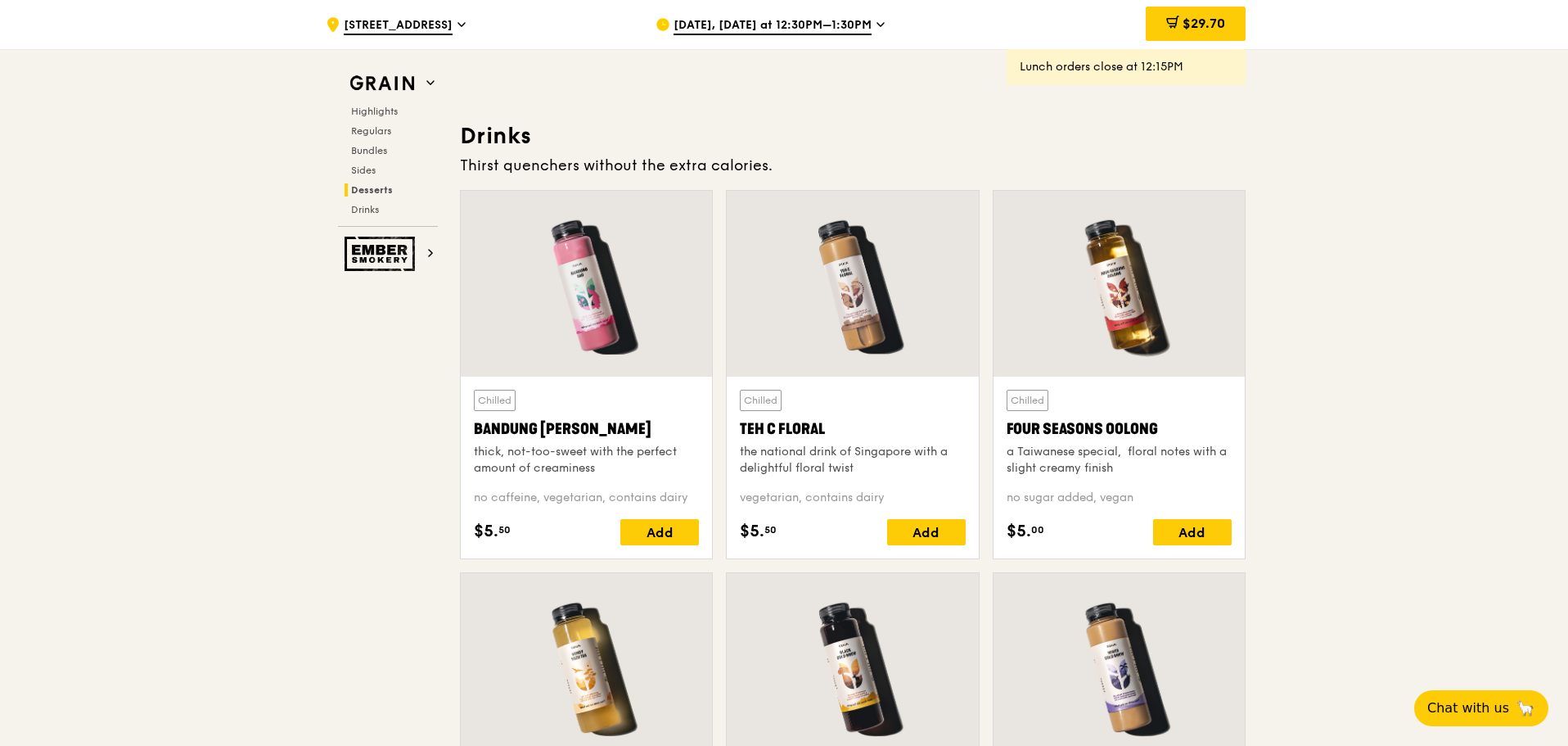
click at [466, 35] on span at bounding box center [461, 27] width 8 height 20
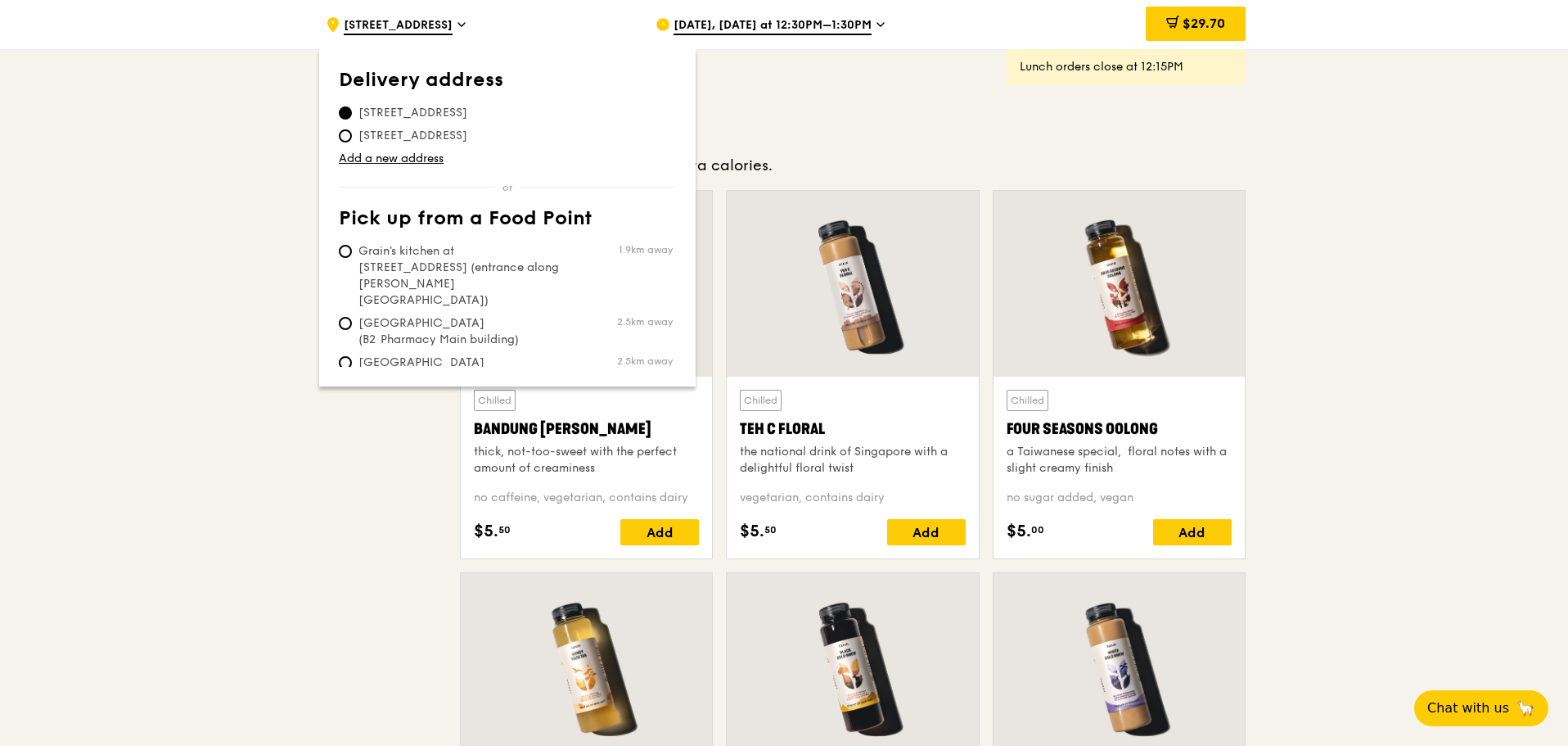
click at [755, 31] on span "Oct 8, Today at 12:30PM–1:30PM" at bounding box center [773, 26] width 198 height 18
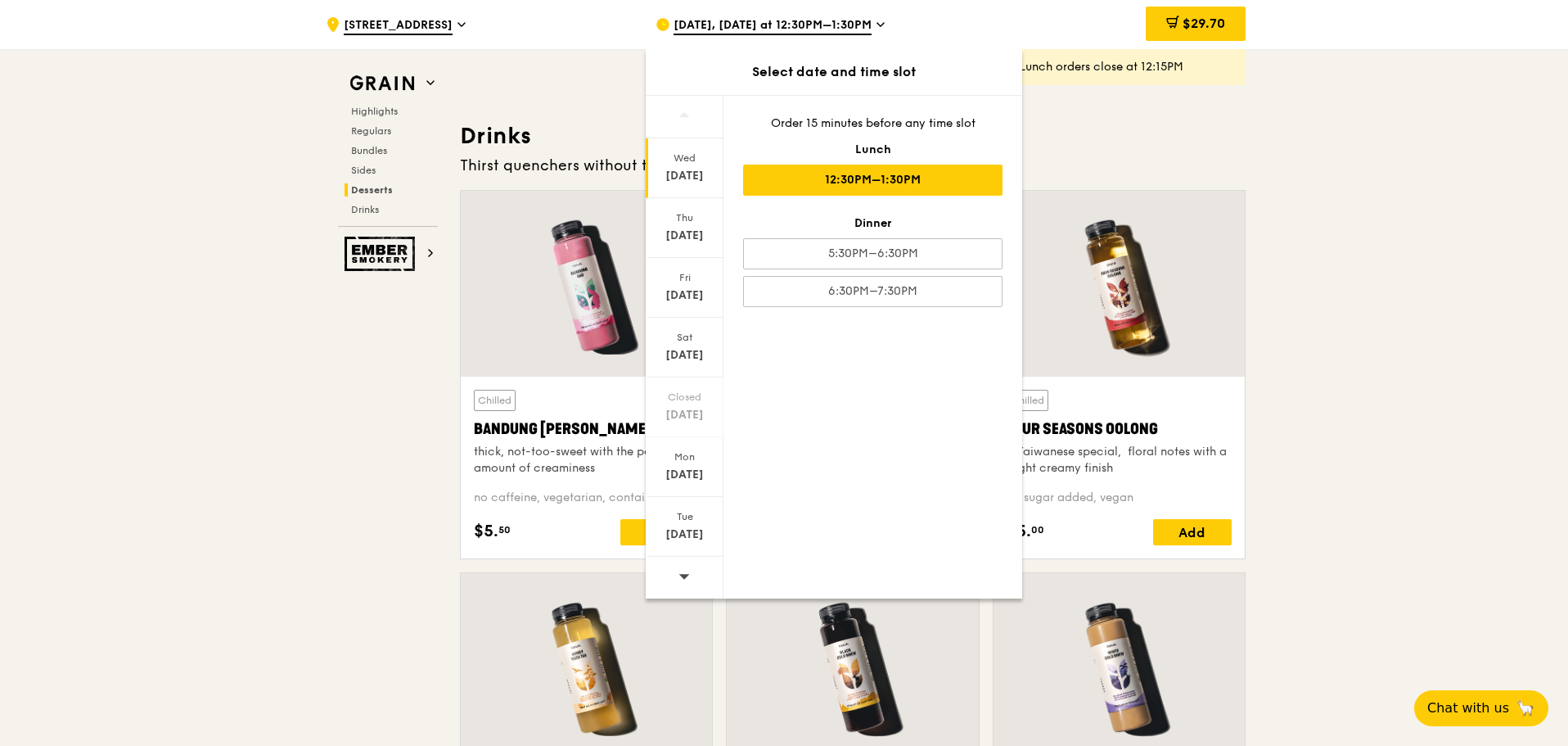
click at [828, 64] on div "Select date and time slot" at bounding box center [834, 73] width 377 height 20
click at [831, 29] on span "Oct 8, Today at 12:30PM–1:30PM" at bounding box center [773, 26] width 198 height 18
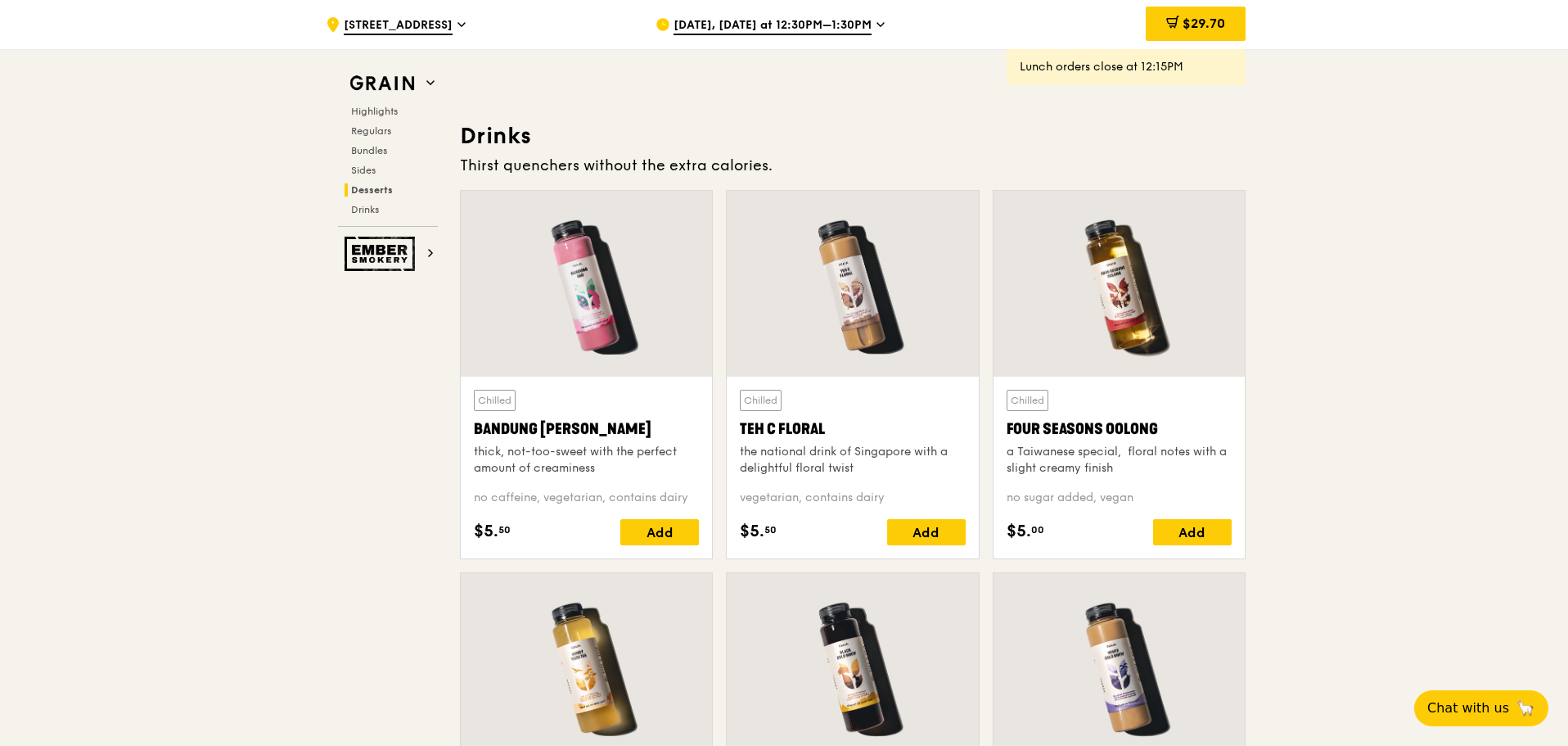
click at [378, 128] on span "Regulars" at bounding box center [372, 131] width 44 height 12
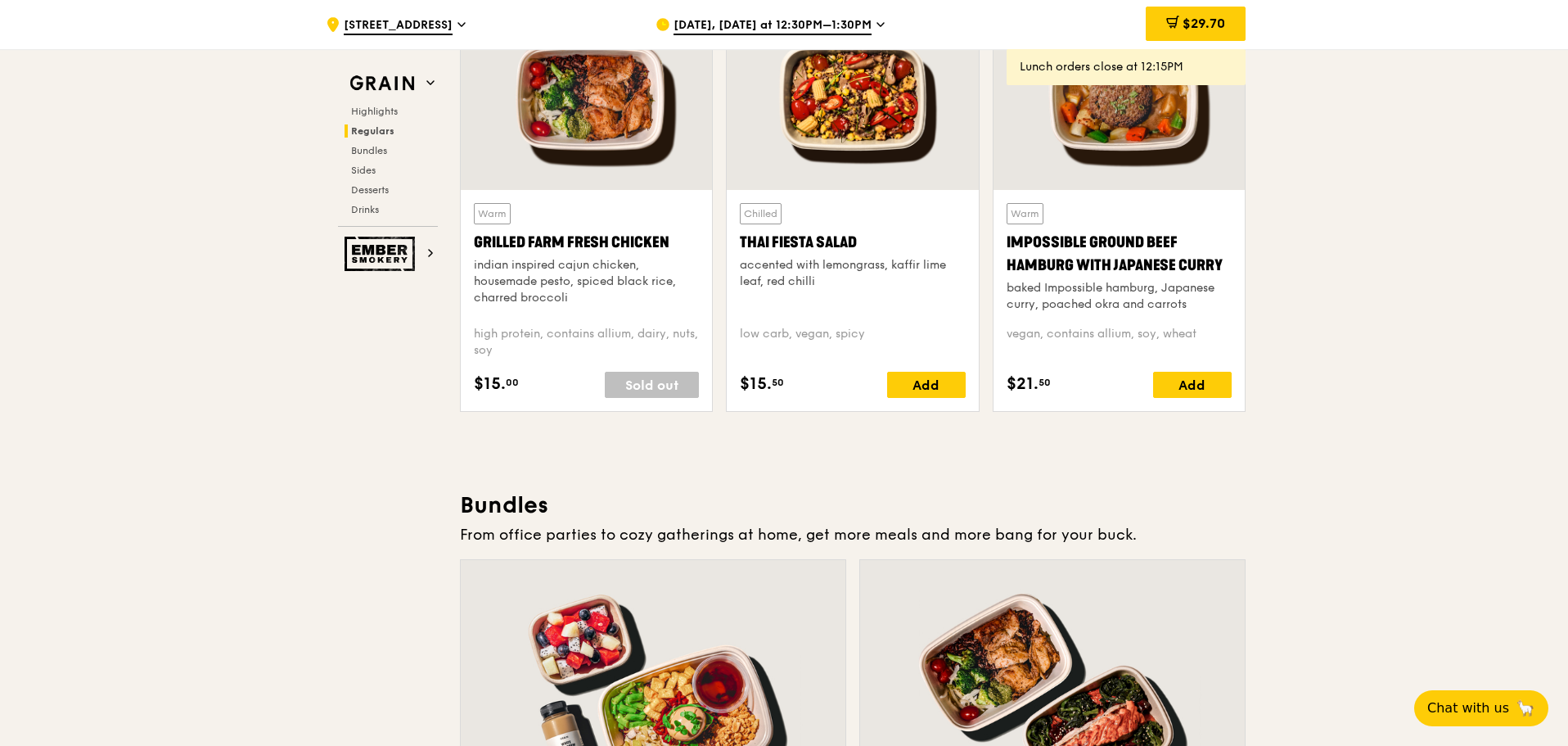
scroll to position [1090, 0]
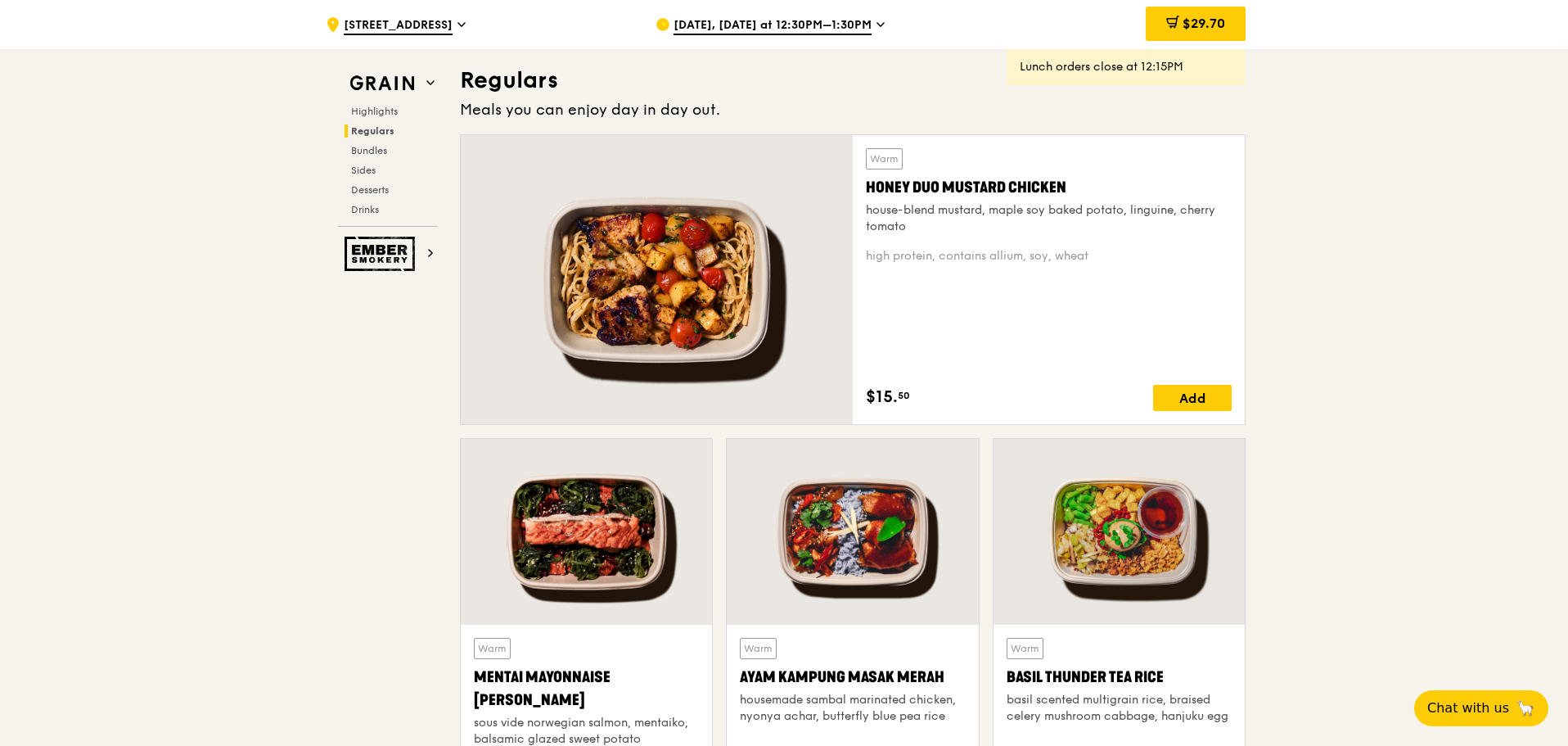
click at [369, 138] on div "Highlights Regulars Bundles Sides Desserts Drinks" at bounding box center [387, 160] width 100 height 111
click at [358, 157] on h2 "Bundles" at bounding box center [391, 151] width 93 height 13
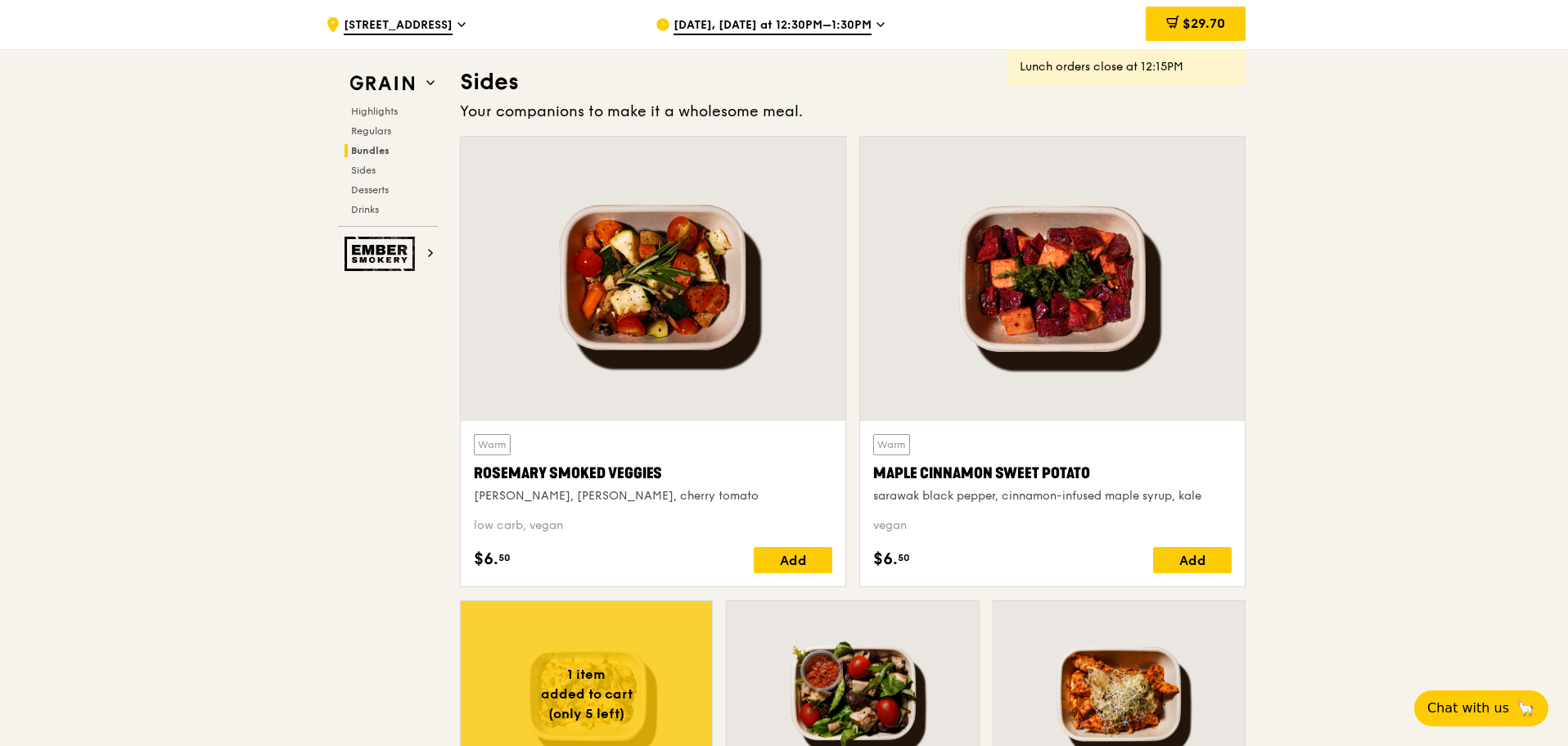
scroll to position [3661, 0]
click at [364, 171] on span "Sides" at bounding box center [364, 171] width 26 height 12
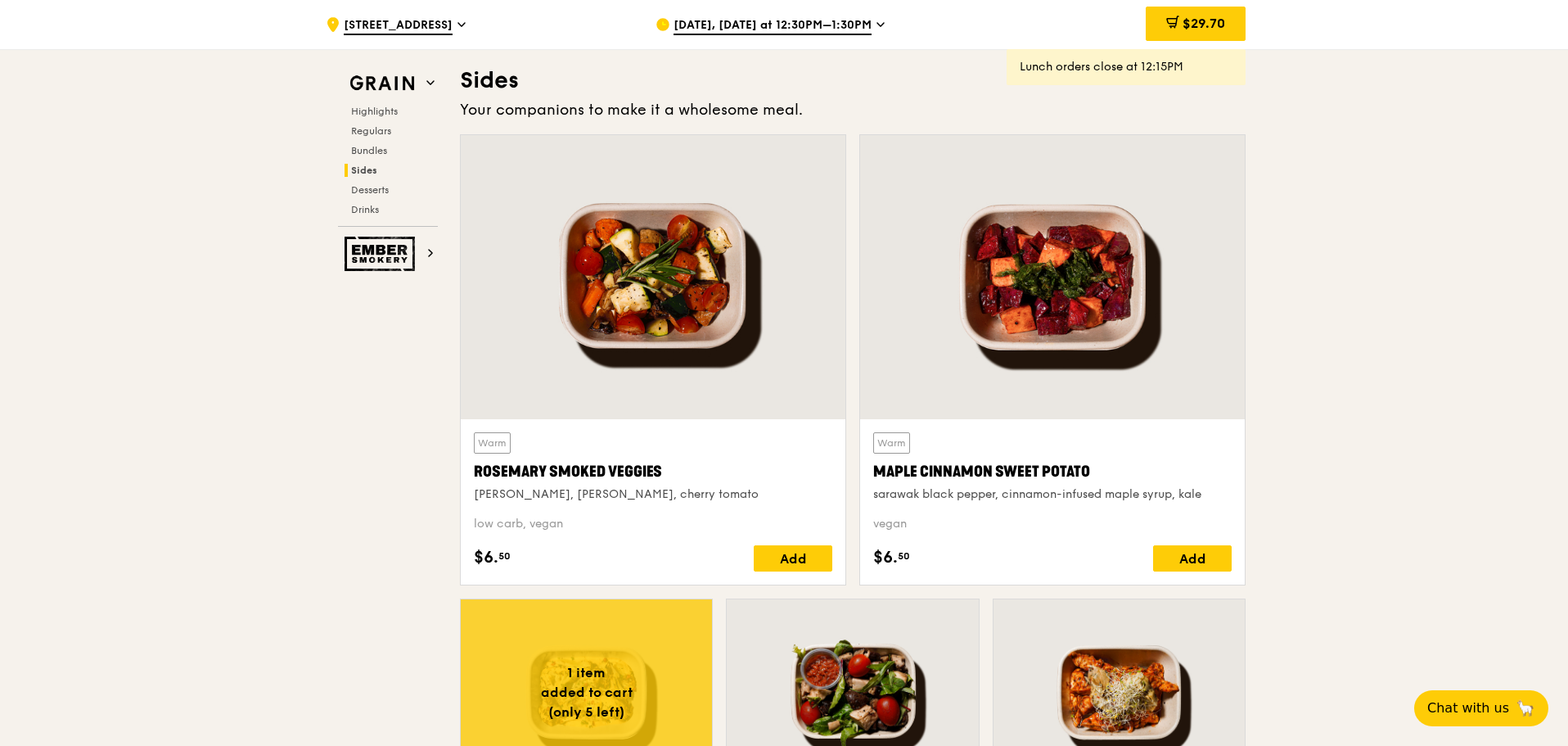
click at [361, 176] on span "Sides" at bounding box center [364, 171] width 26 height 12
click at [362, 186] on span "Desserts" at bounding box center [372, 190] width 42 height 12
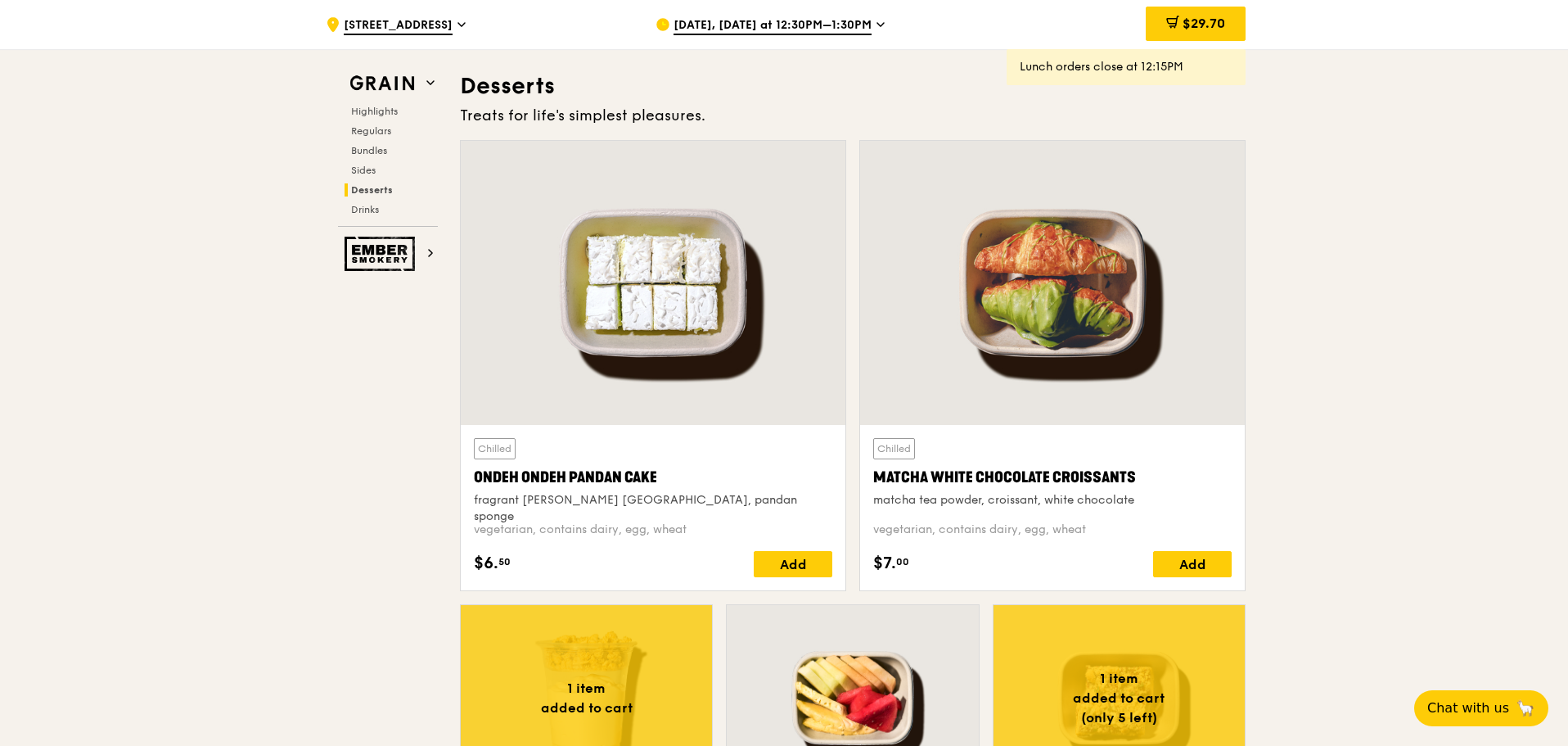
scroll to position [4681, 0]
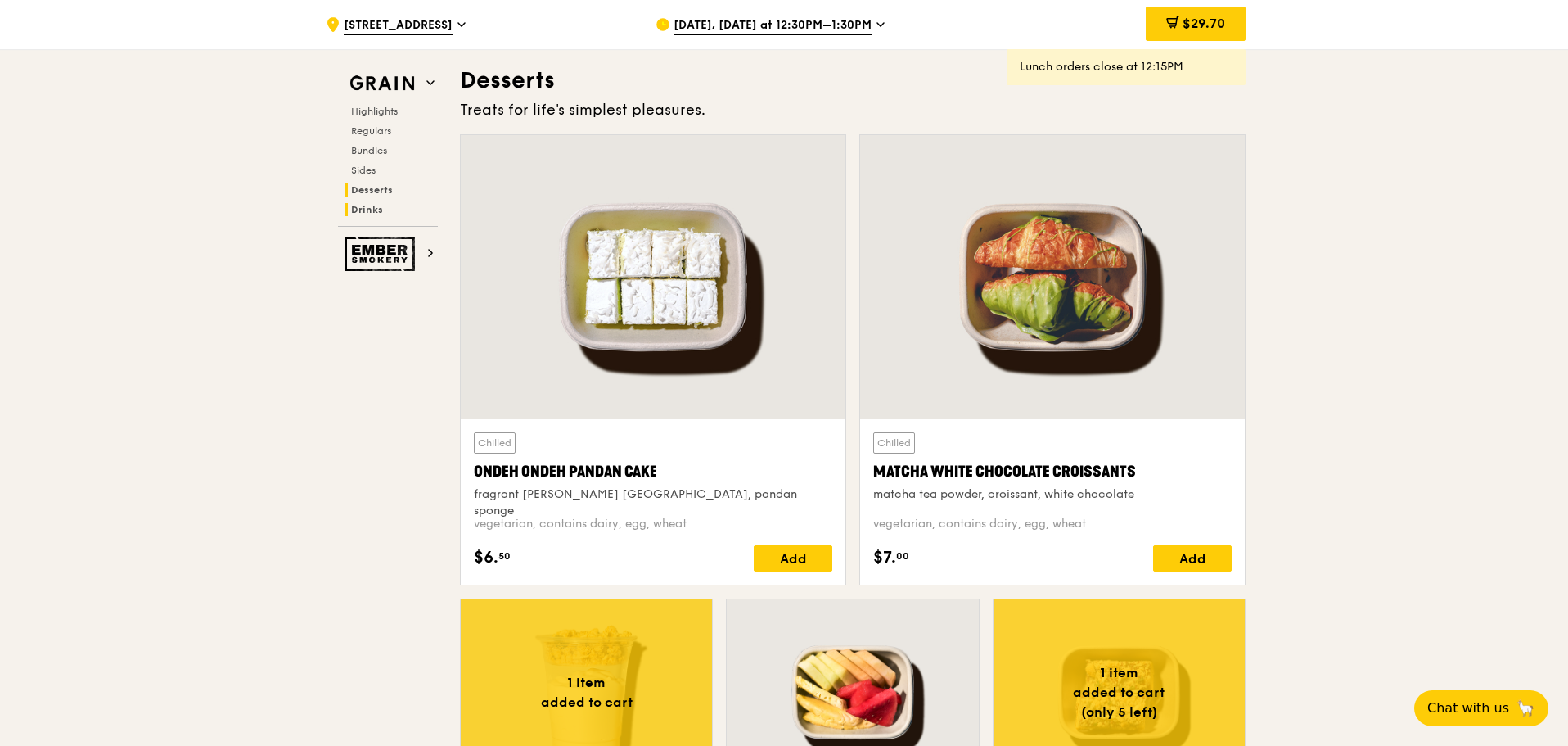
click at [360, 210] on span "Drinks" at bounding box center [367, 209] width 32 height 12
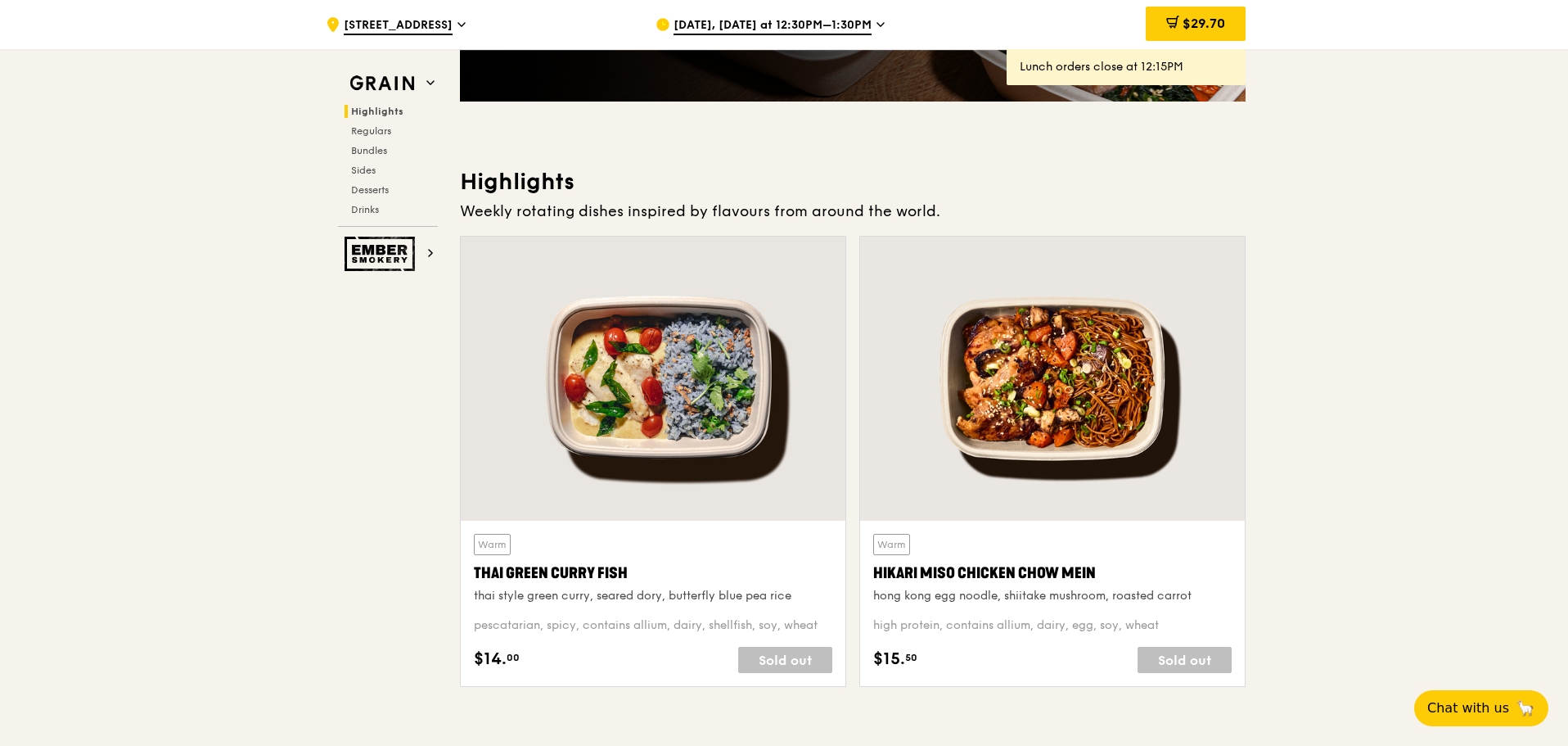
scroll to position [0, 0]
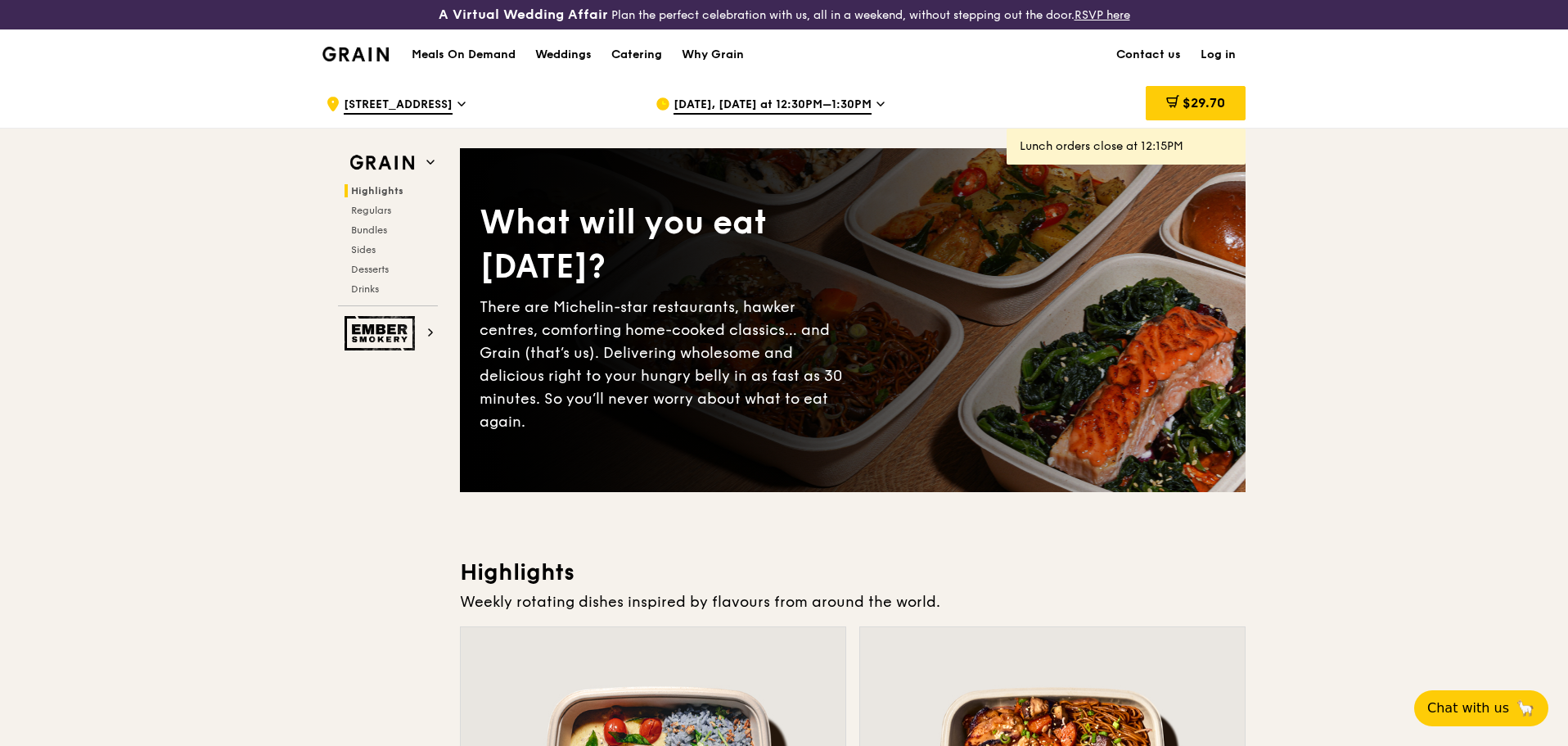
click at [351, 61] on img at bounding box center [355, 54] width 66 height 15
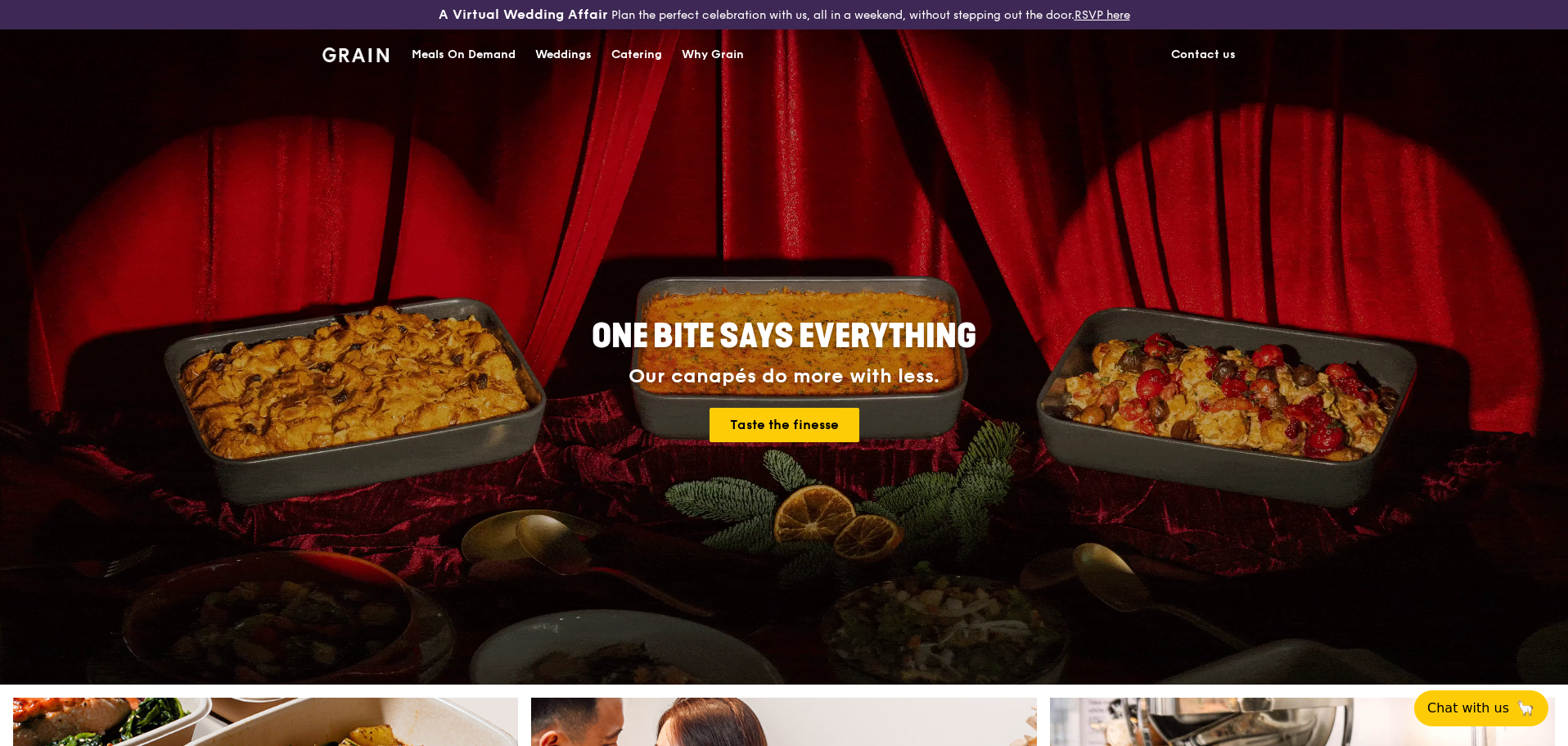
click at [463, 60] on div "Meals On Demand" at bounding box center [464, 55] width 104 height 49
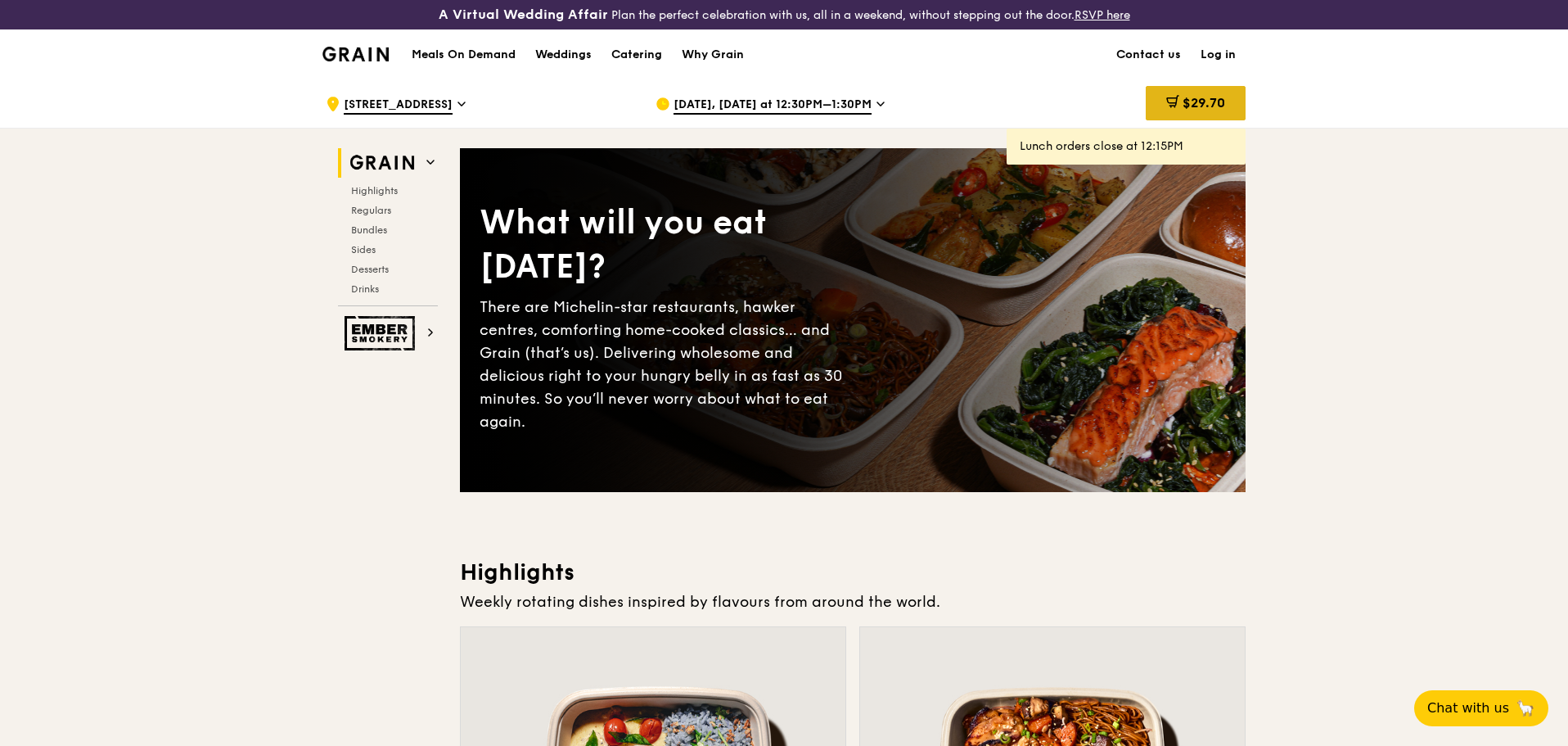
click at [1174, 106] on icon at bounding box center [1173, 101] width 13 height 13
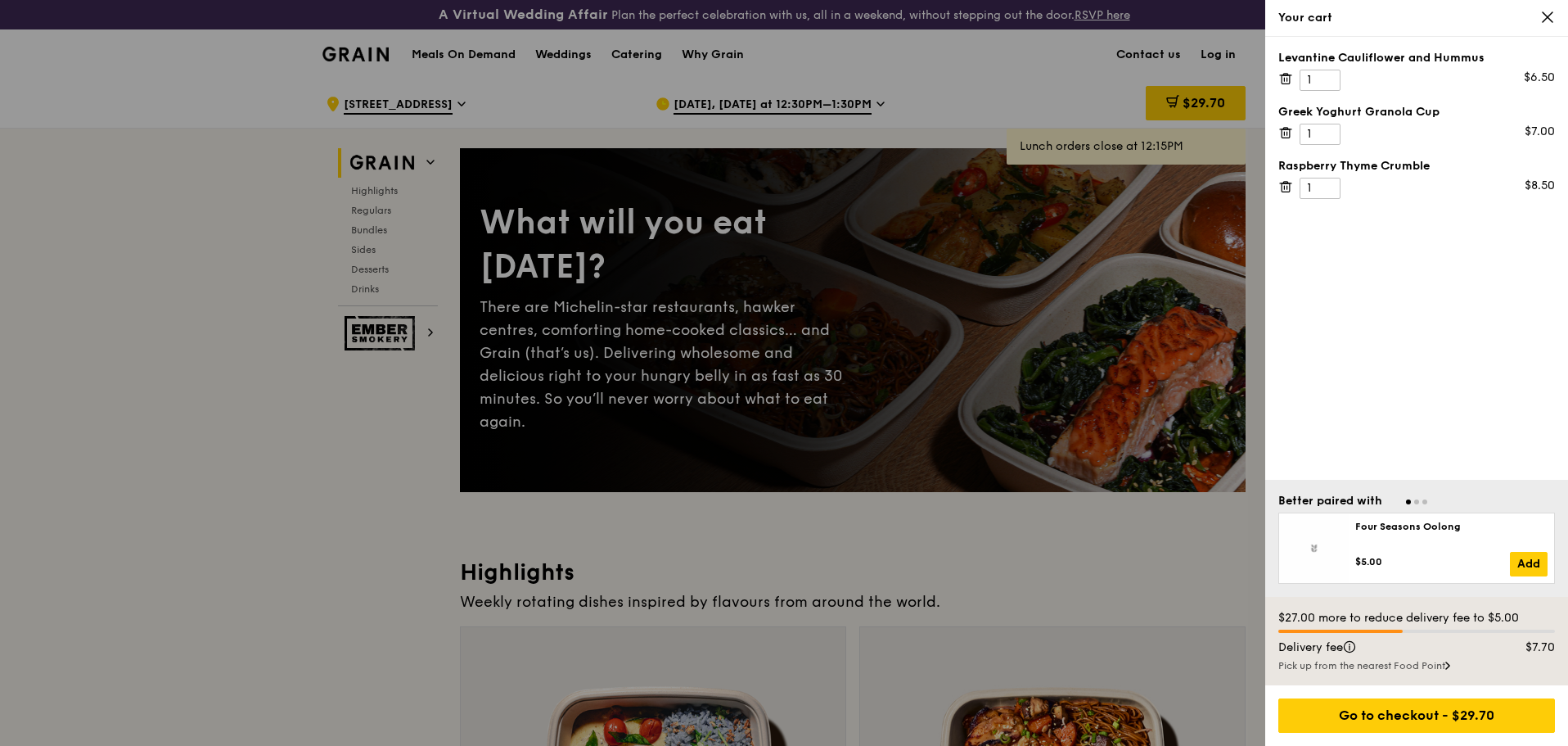
click at [1282, 73] on icon at bounding box center [1286, 78] width 15 height 15
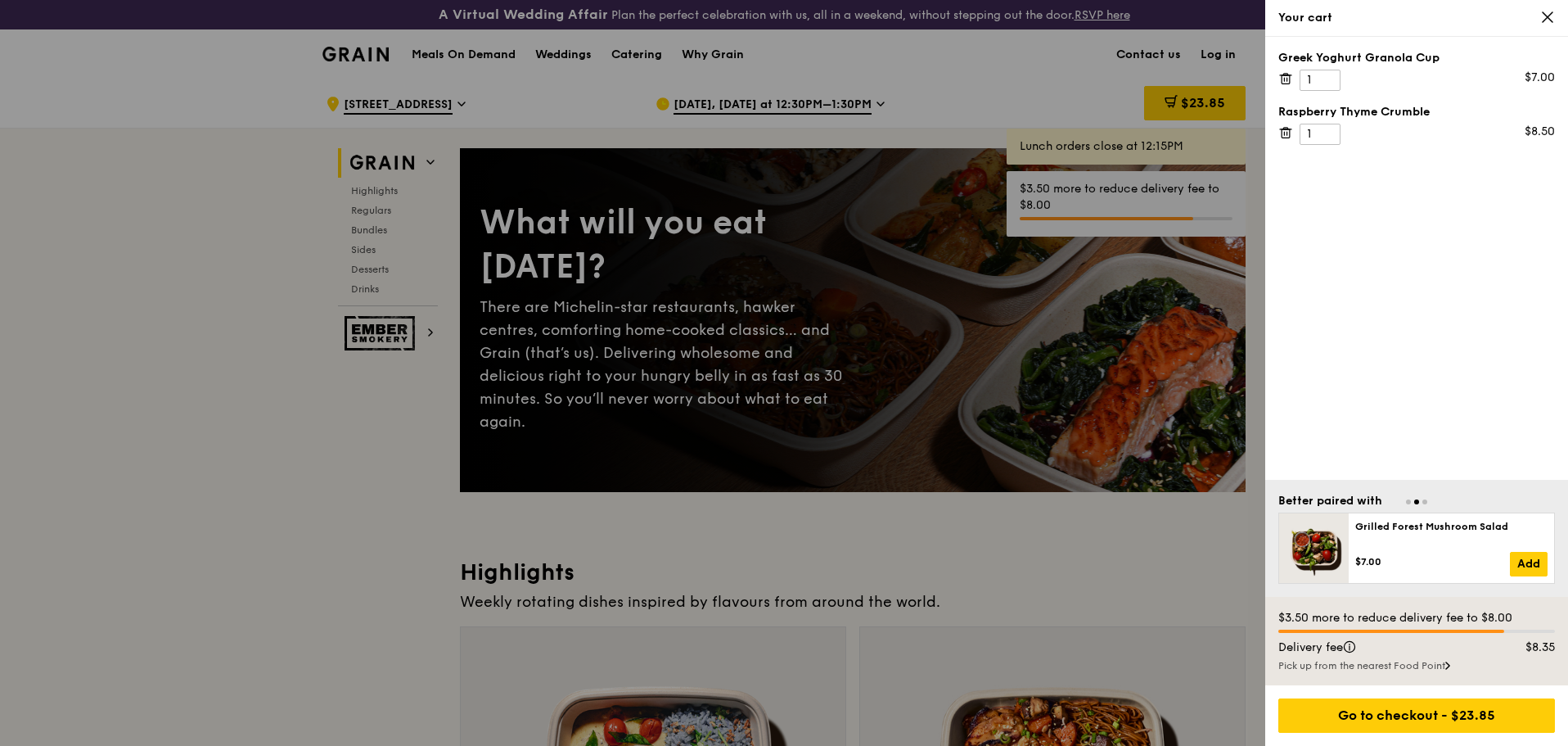
click at [1285, 75] on icon at bounding box center [1285, 74] width 4 height 2
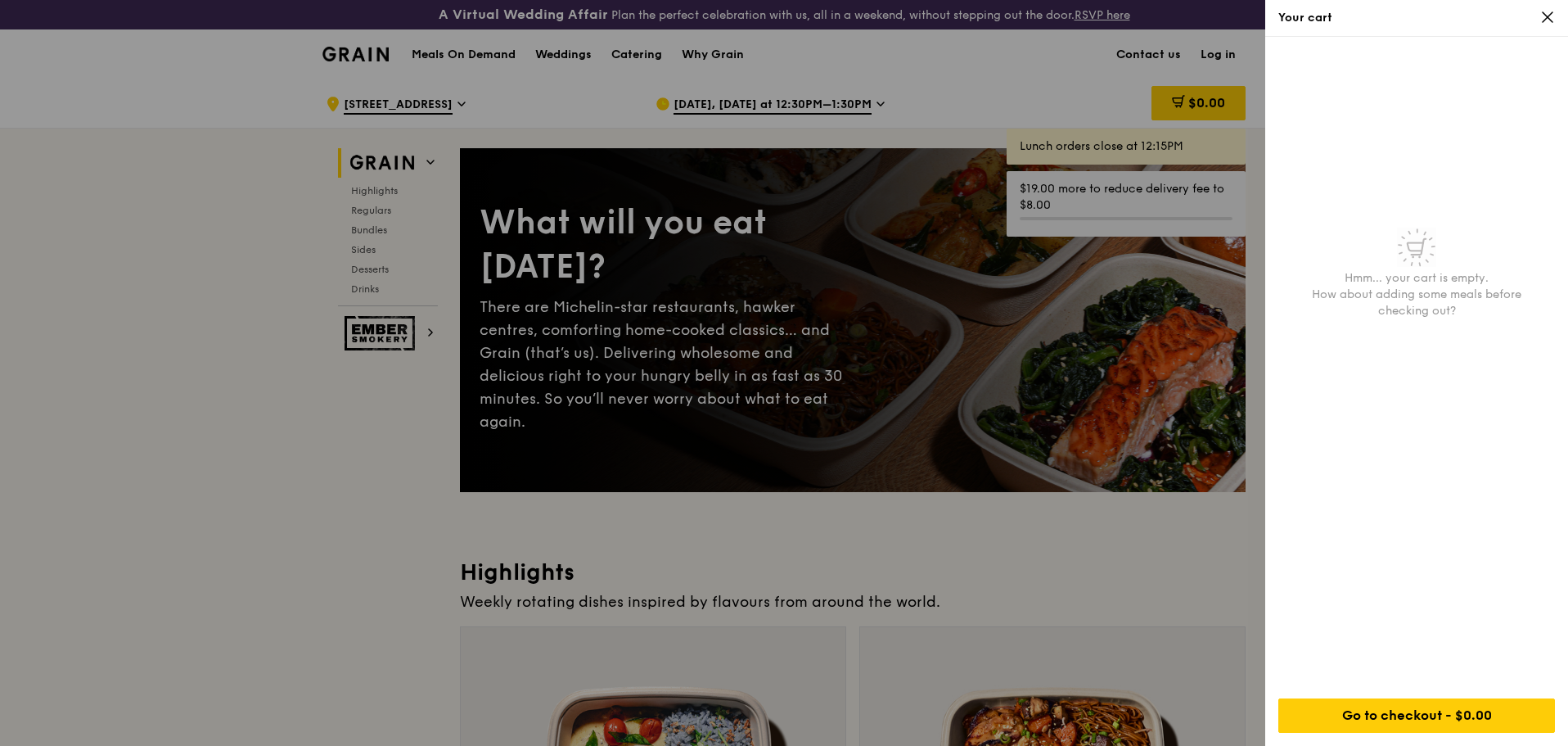
click at [1540, 14] on div "Your cart" at bounding box center [1417, 18] width 277 height 16
click at [1542, 14] on icon at bounding box center [1548, 17] width 15 height 15
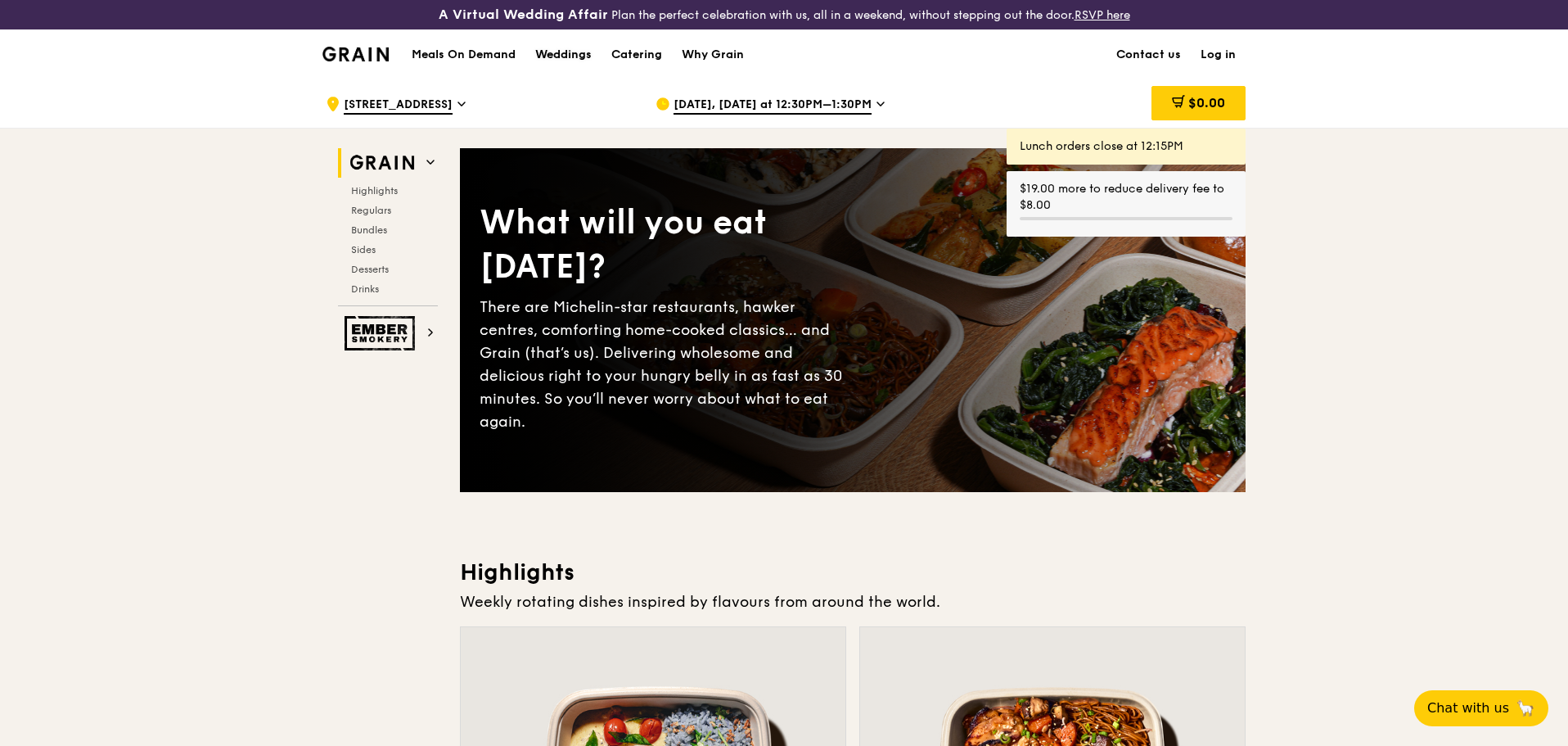
click at [567, 63] on div "Weddings" at bounding box center [564, 55] width 57 height 49
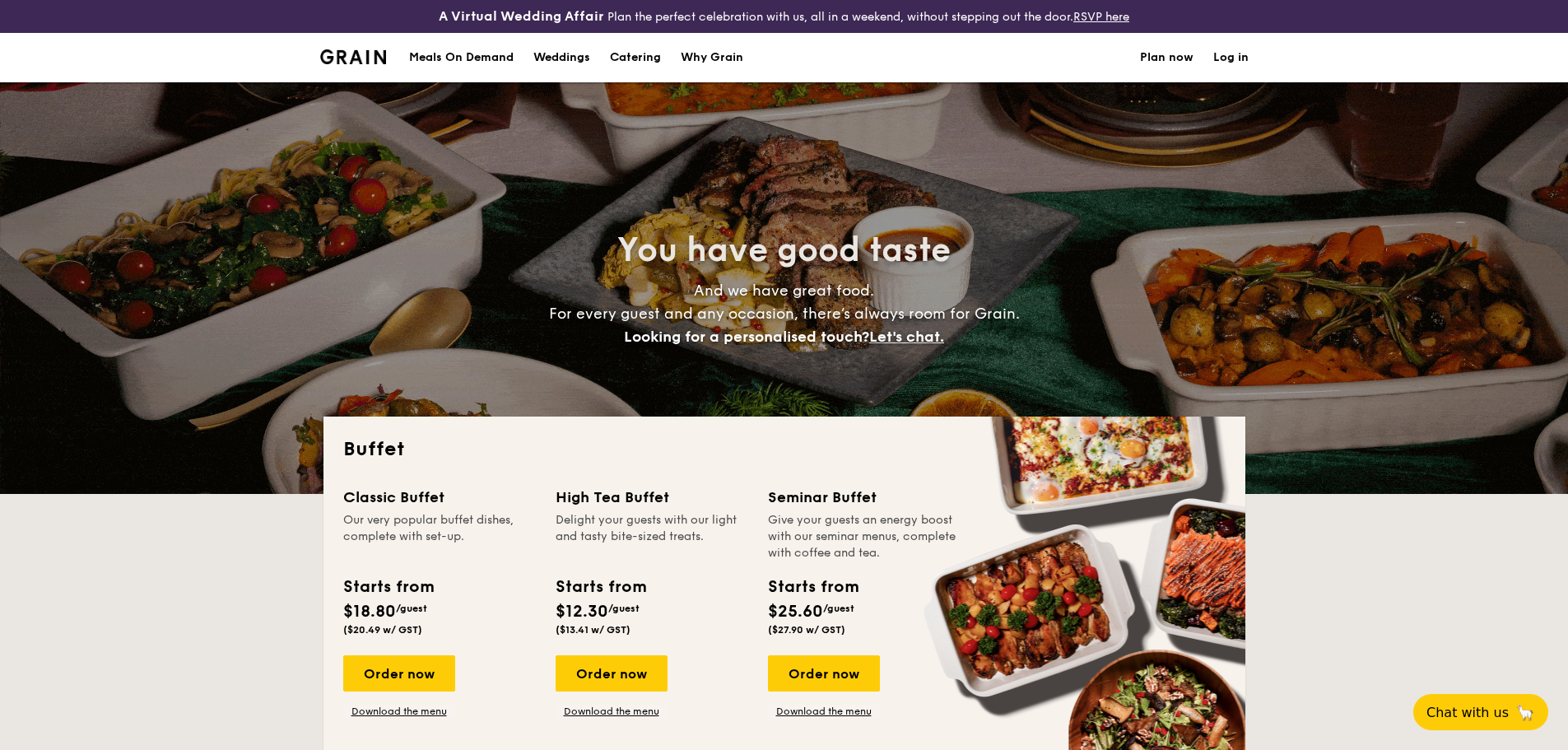
select select
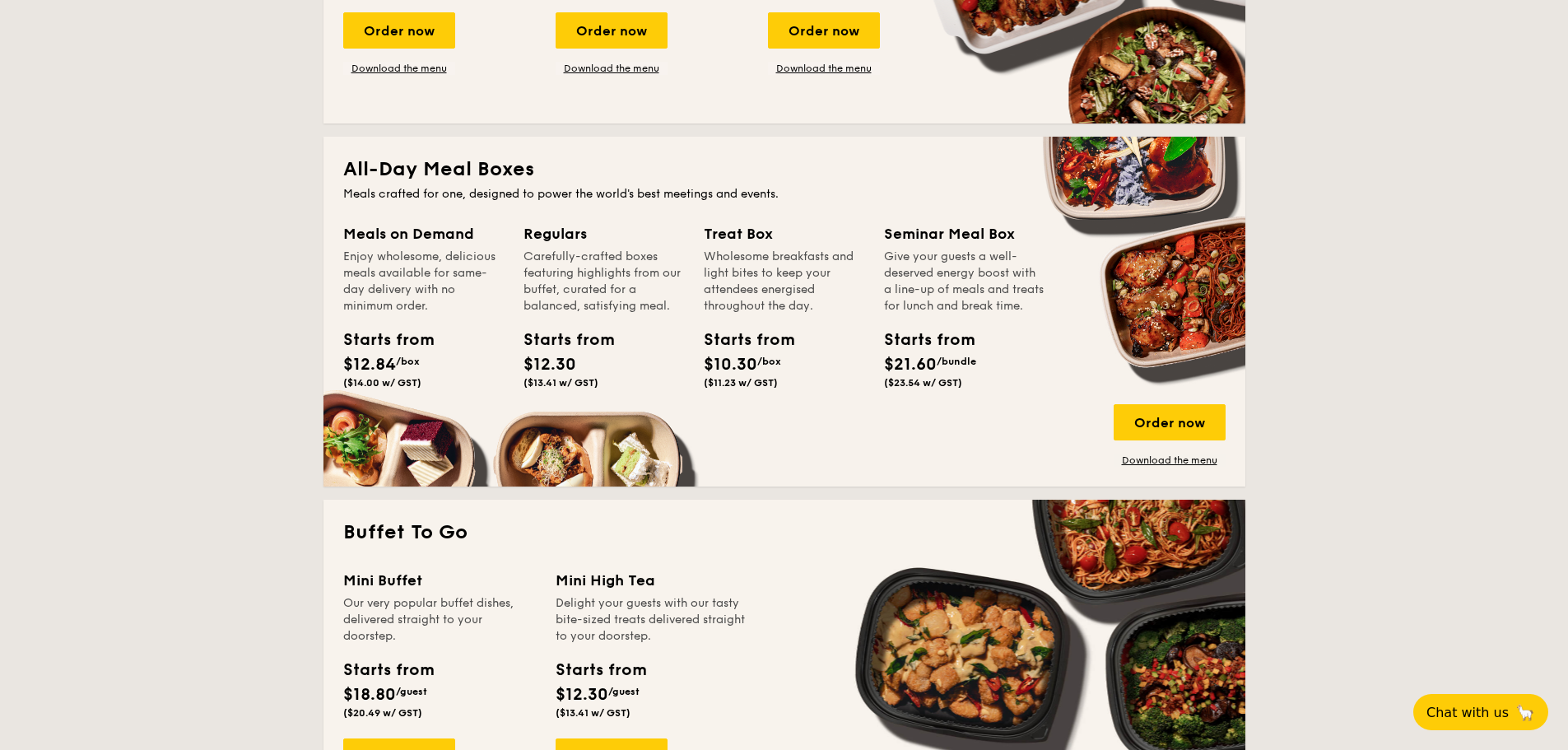
scroll to position [644, 0]
